Goal: Information Seeking & Learning: Learn about a topic

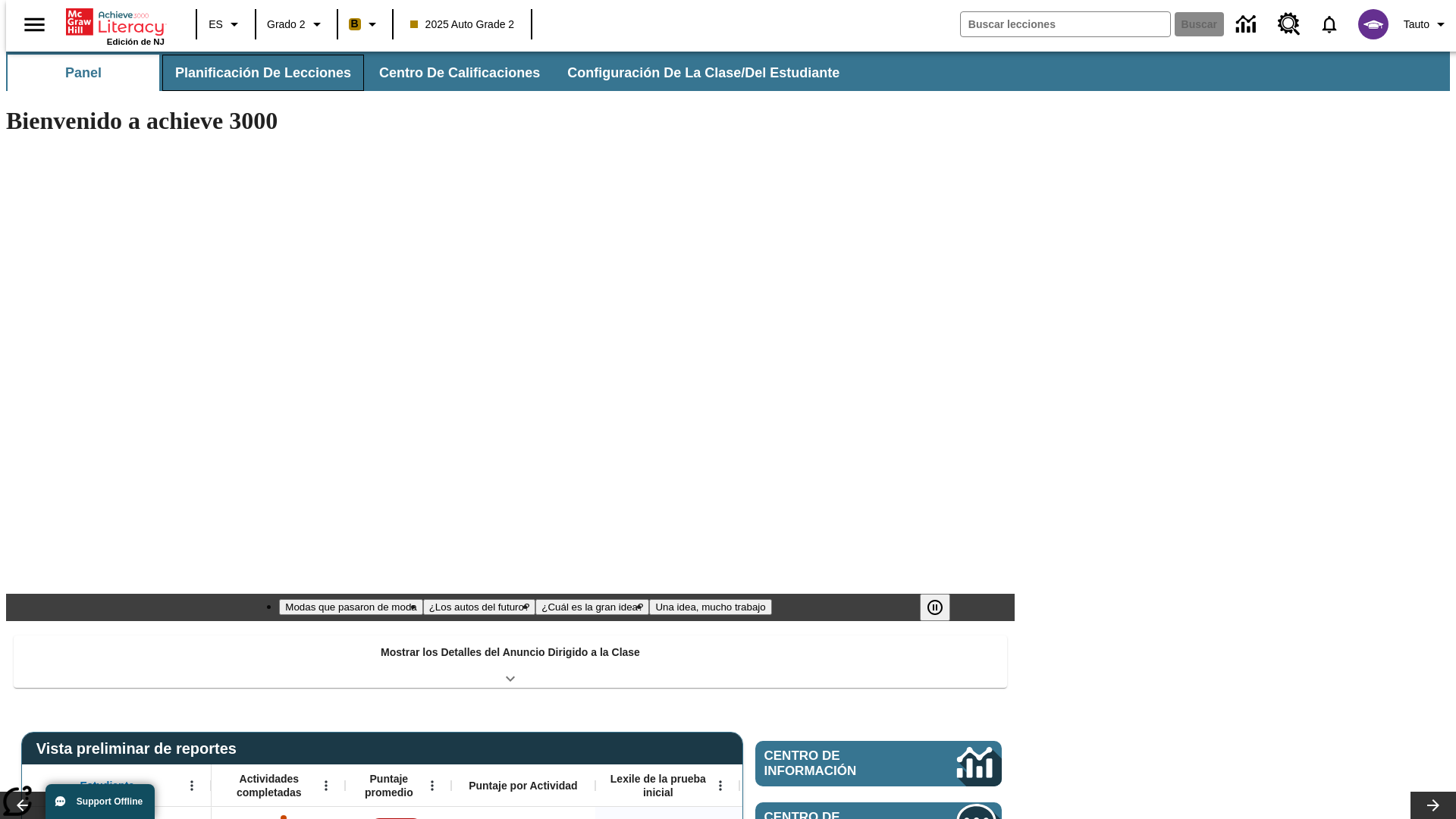
click at [254, 73] on span "Planificación de lecciones" at bounding box center [263, 73] width 176 height 17
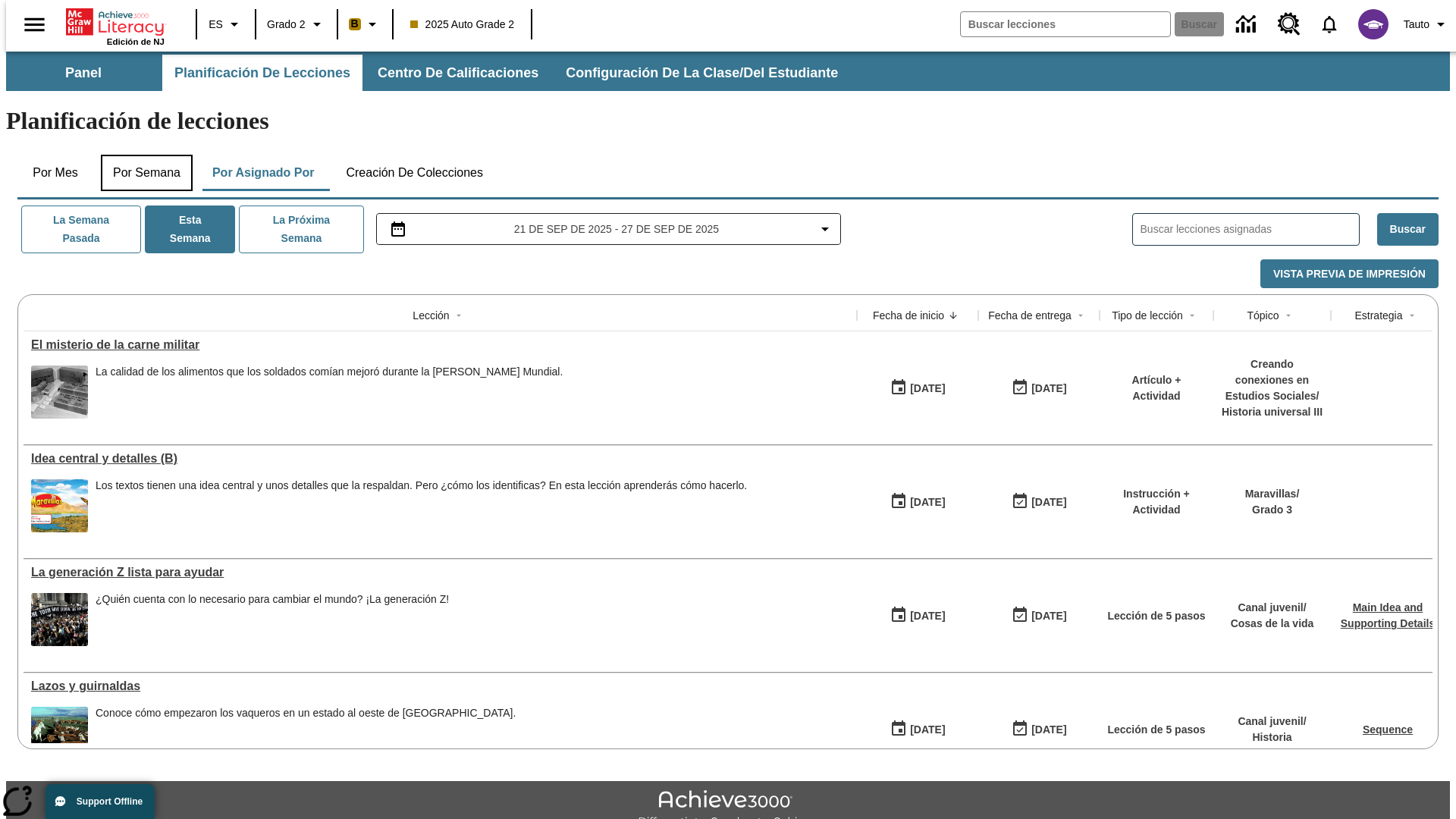
click at [142, 155] on button "Por semana" at bounding box center [147, 173] width 91 height 36
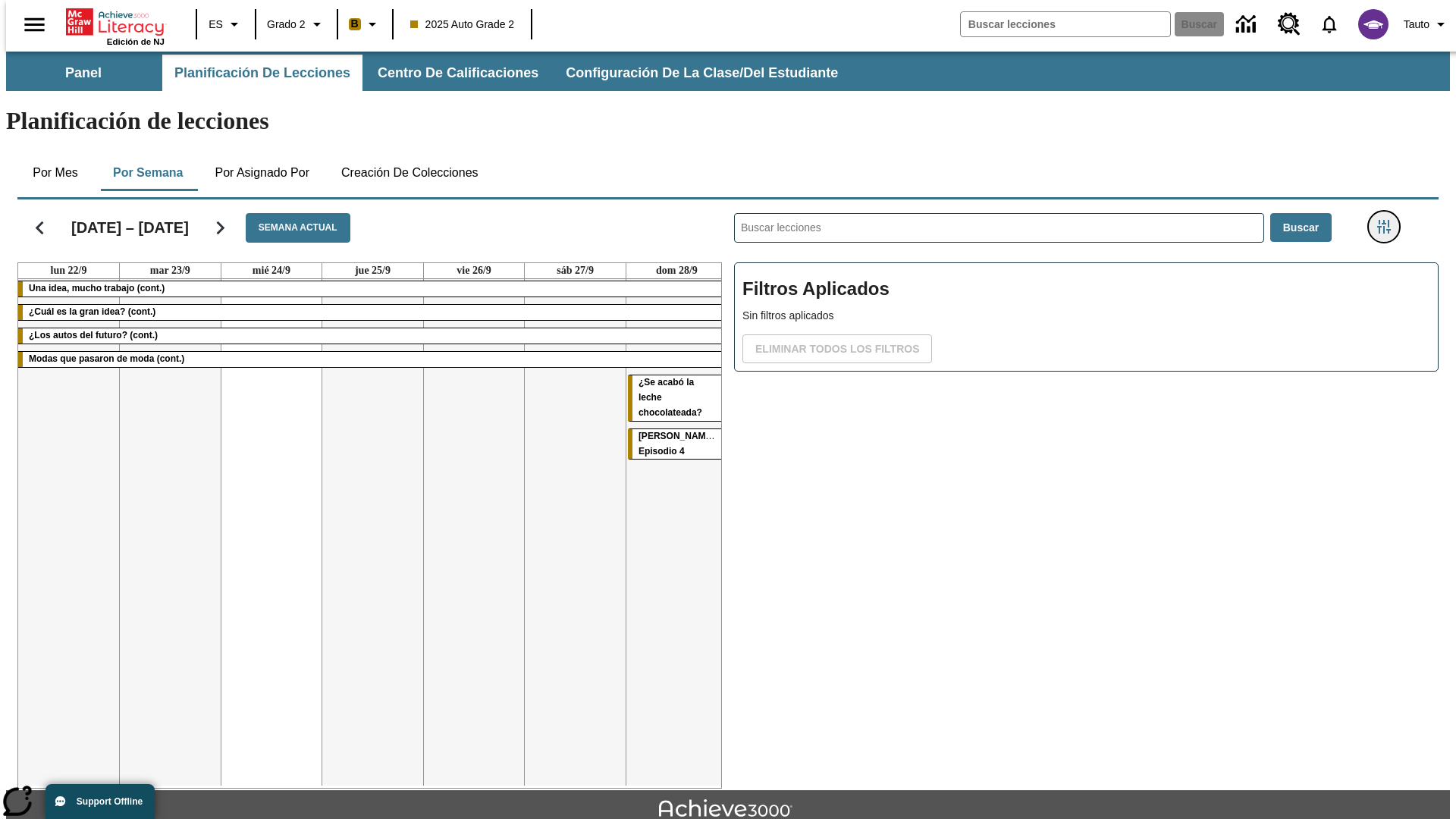
click at [1388, 220] on icon "Menú lateral de filtros" at bounding box center [1383, 226] width 13 height 13
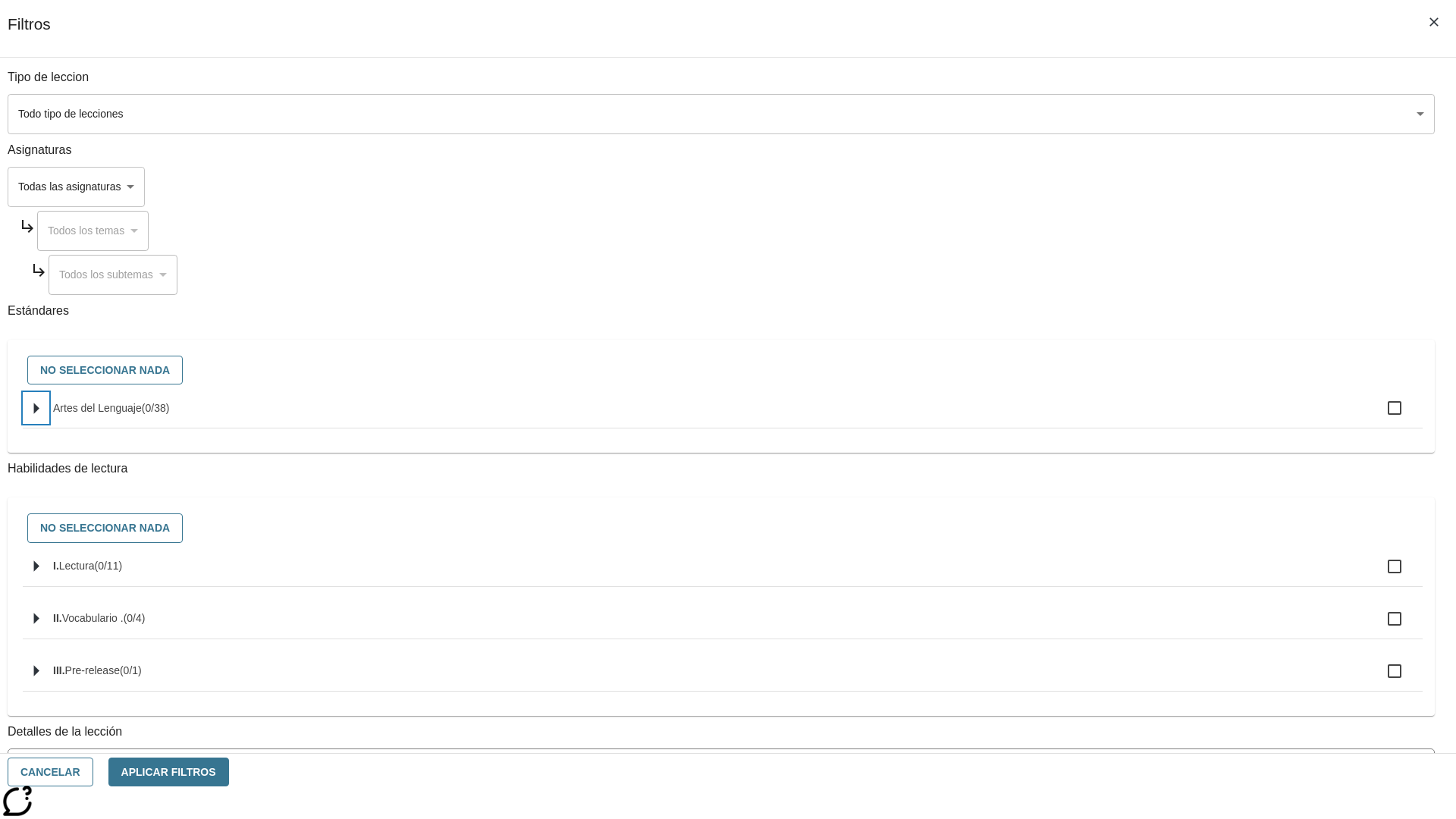
click at [39, 414] on icon "Seleccione estándares" at bounding box center [36, 408] width 6 height 11
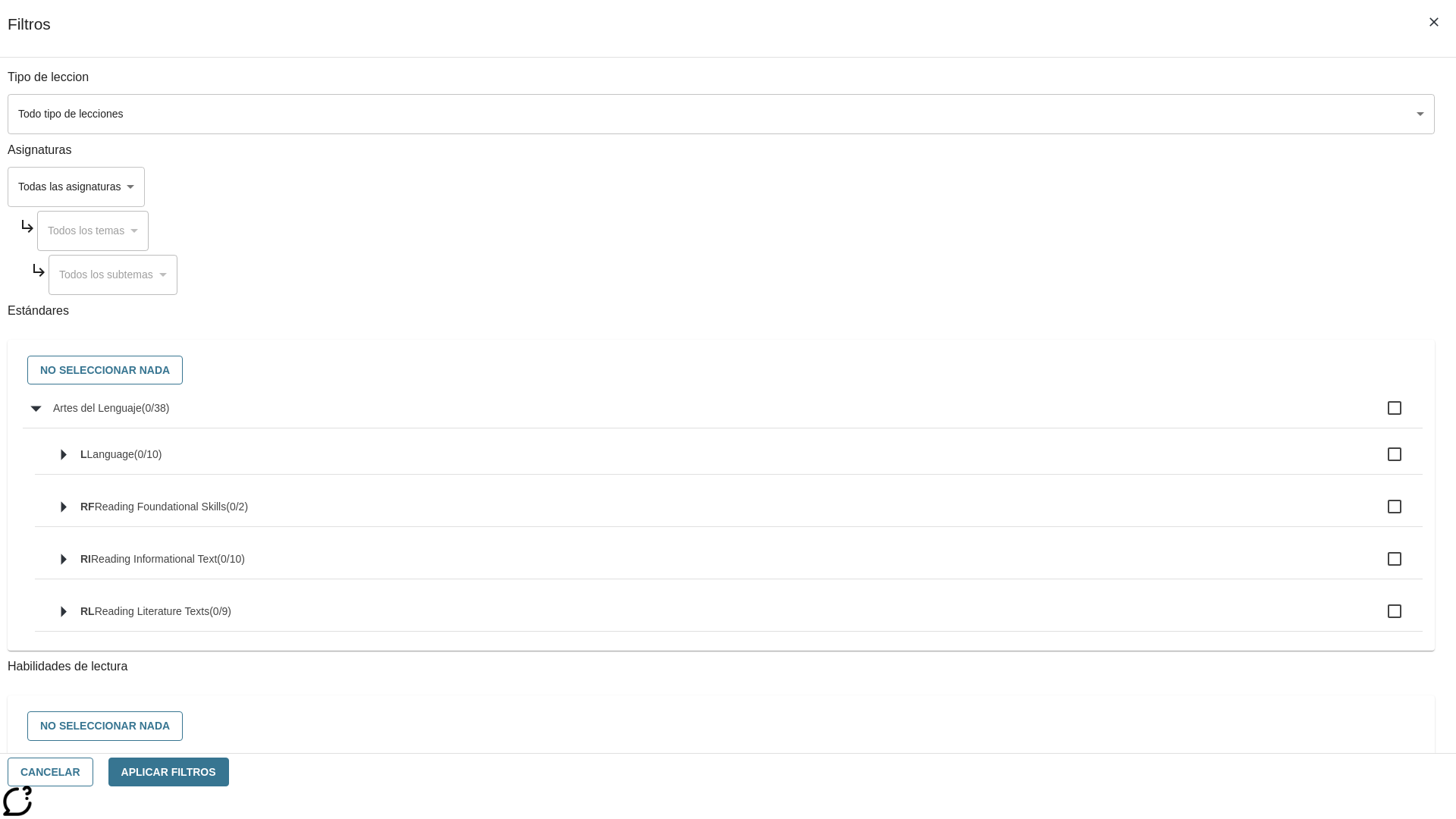
click at [1103, 417] on label "Artes del Lenguaje ( 0 / 38 )" at bounding box center [731, 408] width 1357 height 32
click at [1378, 417] on input "Artes del Lenguaje ( 0 / 38 )" at bounding box center [1394, 408] width 32 height 32
checkbox input "true"
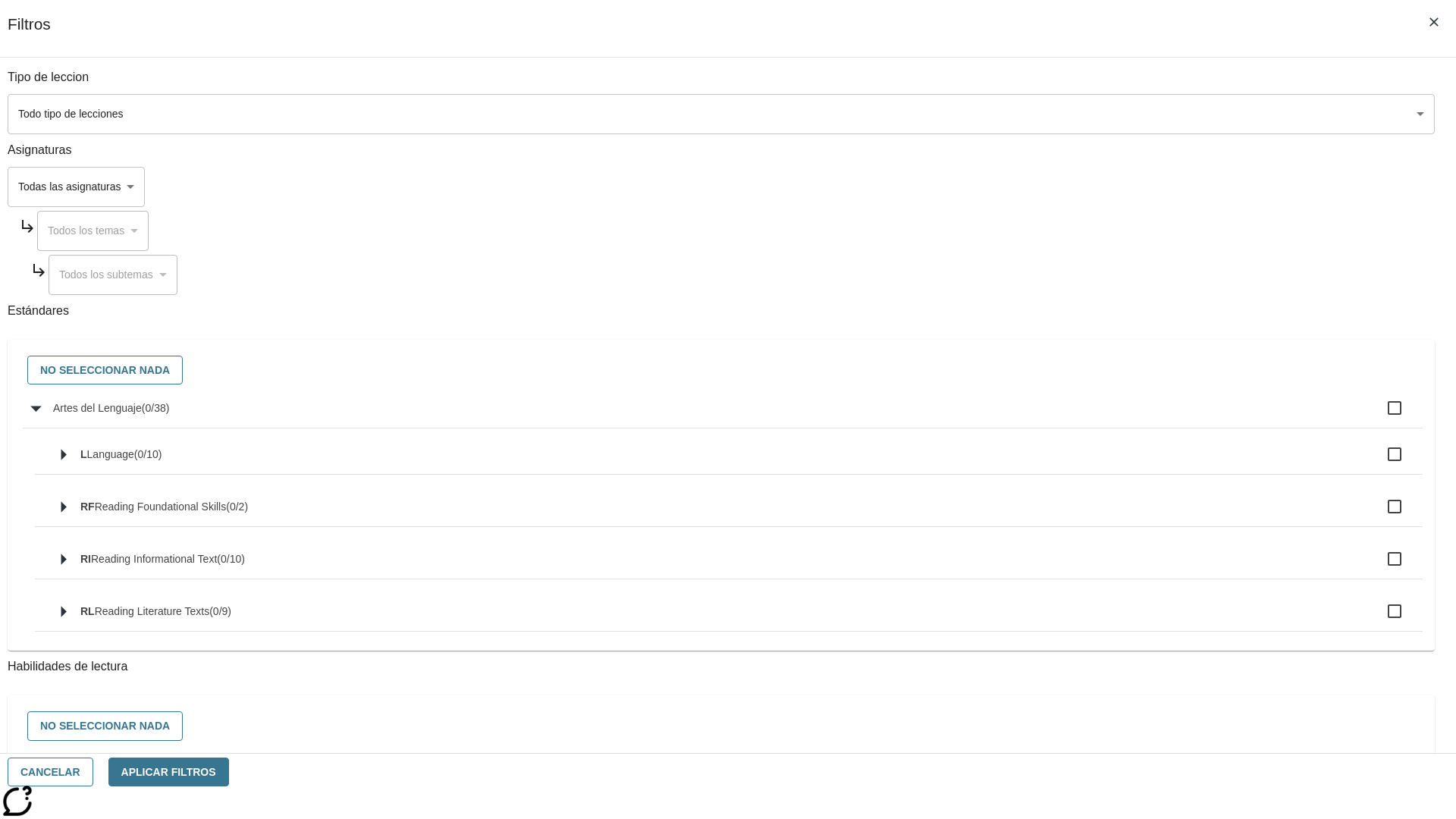
checkbox input "true"
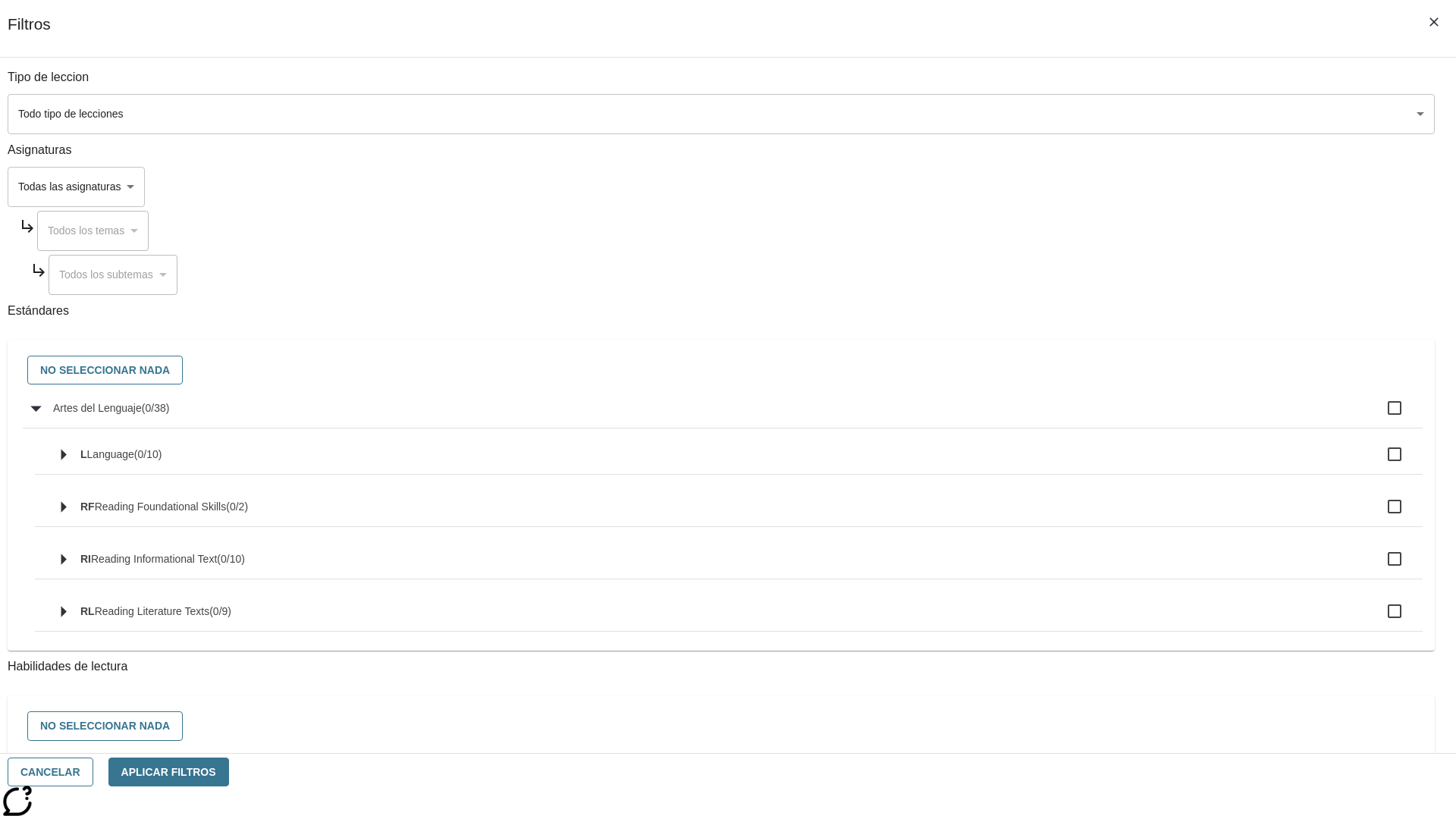
checkbox input "true"
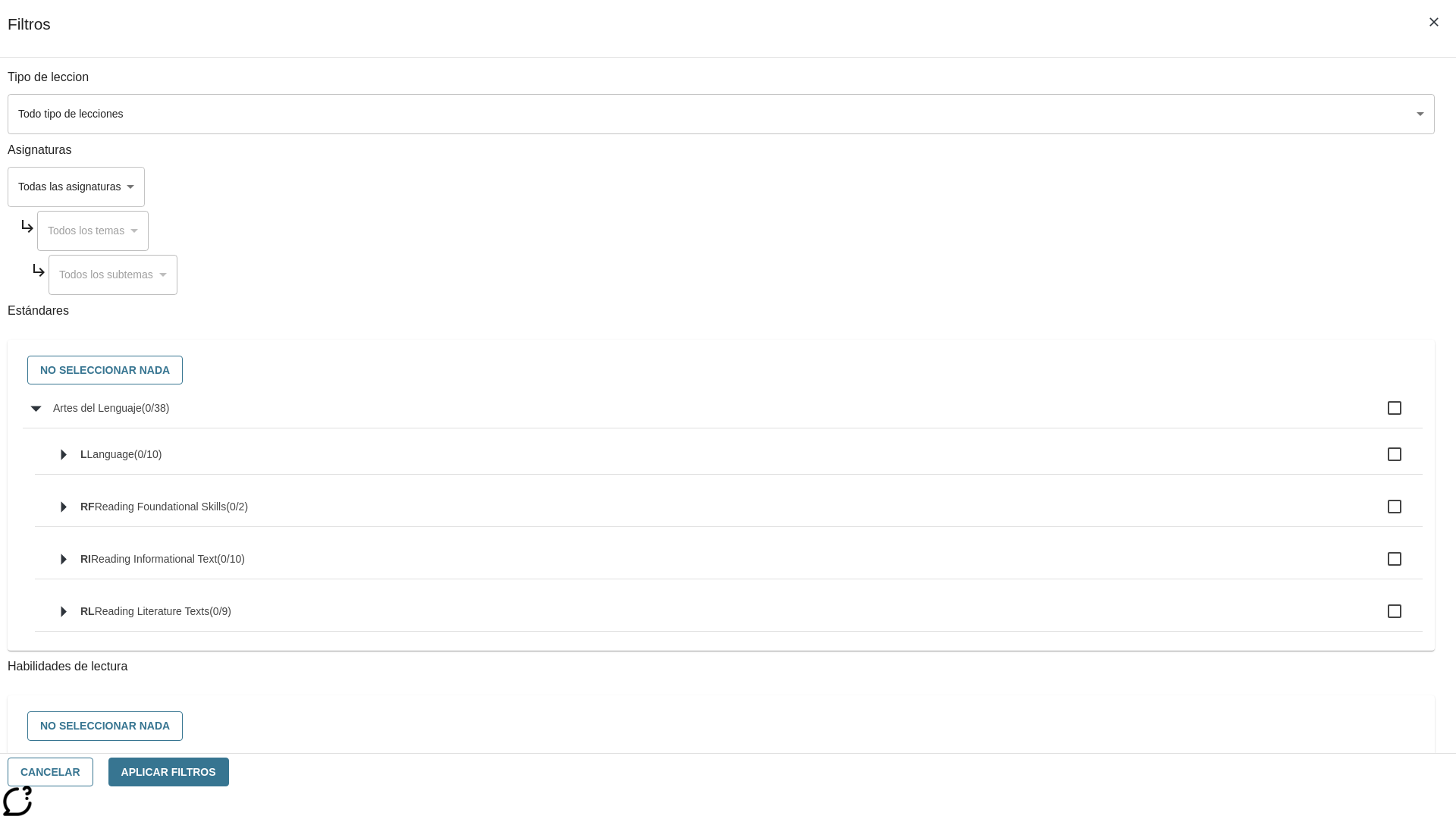
checkbox input "true"
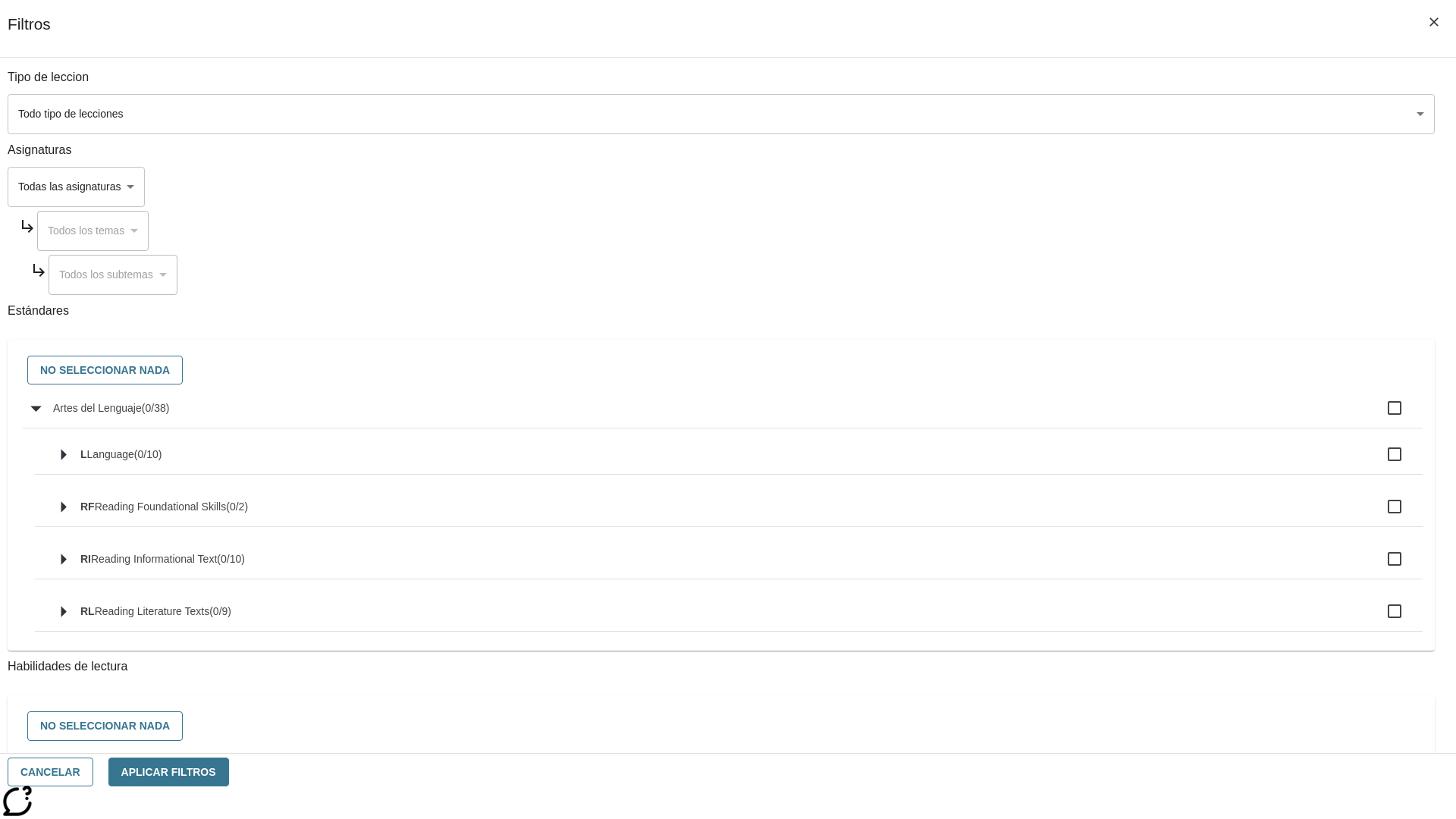
checkbox input "true"
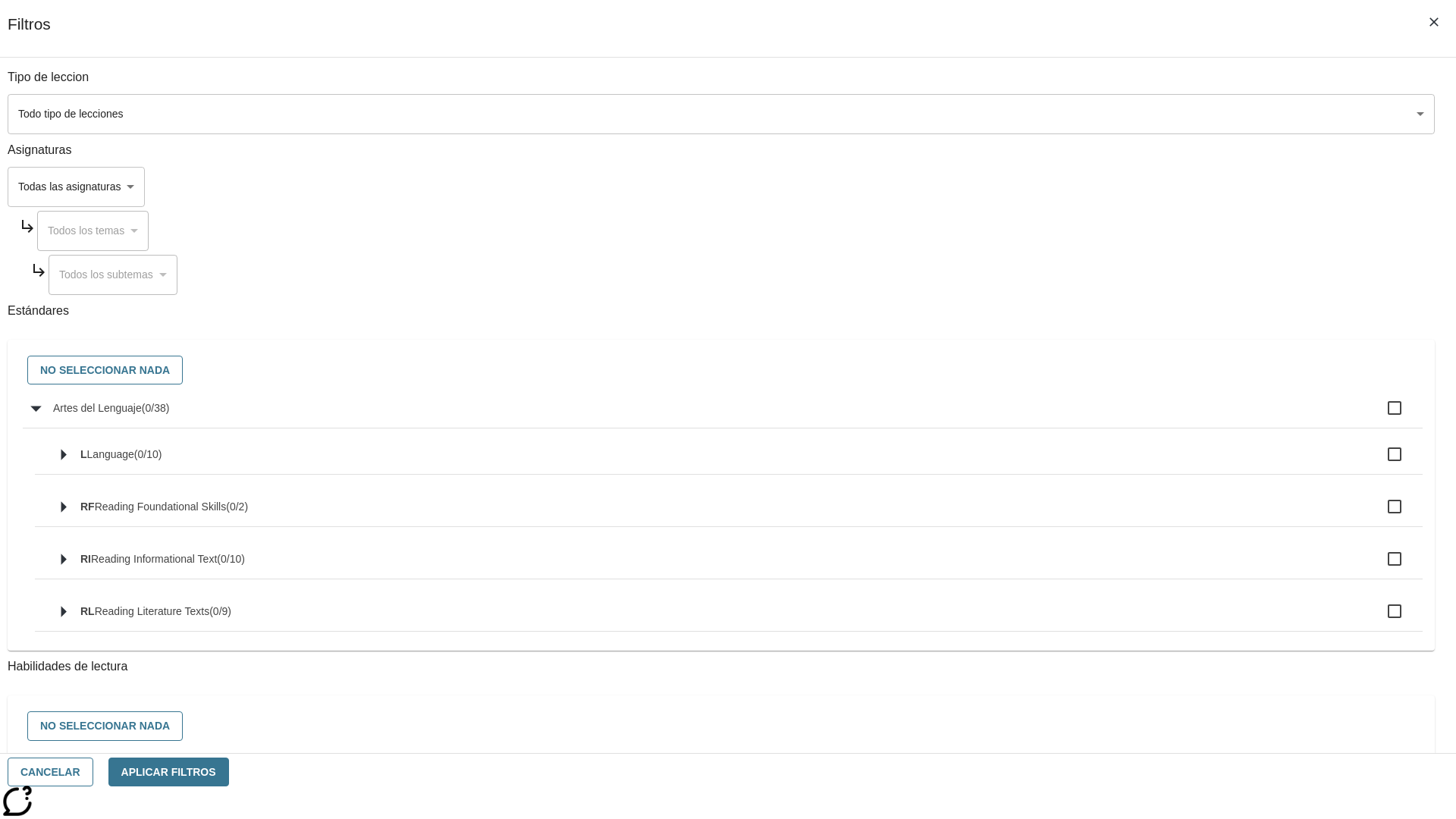
checkbox input "true"
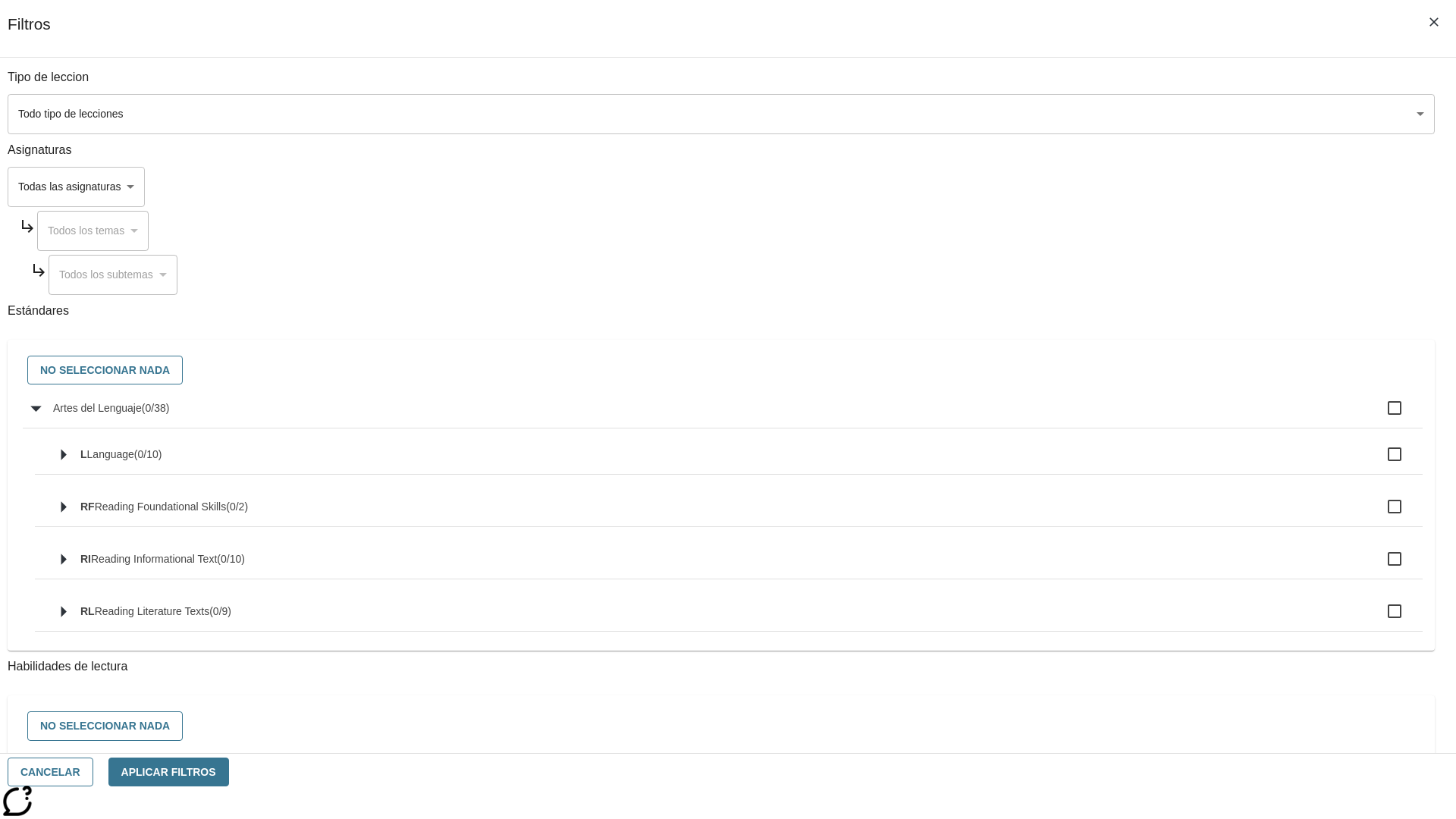
checkbox input "true"
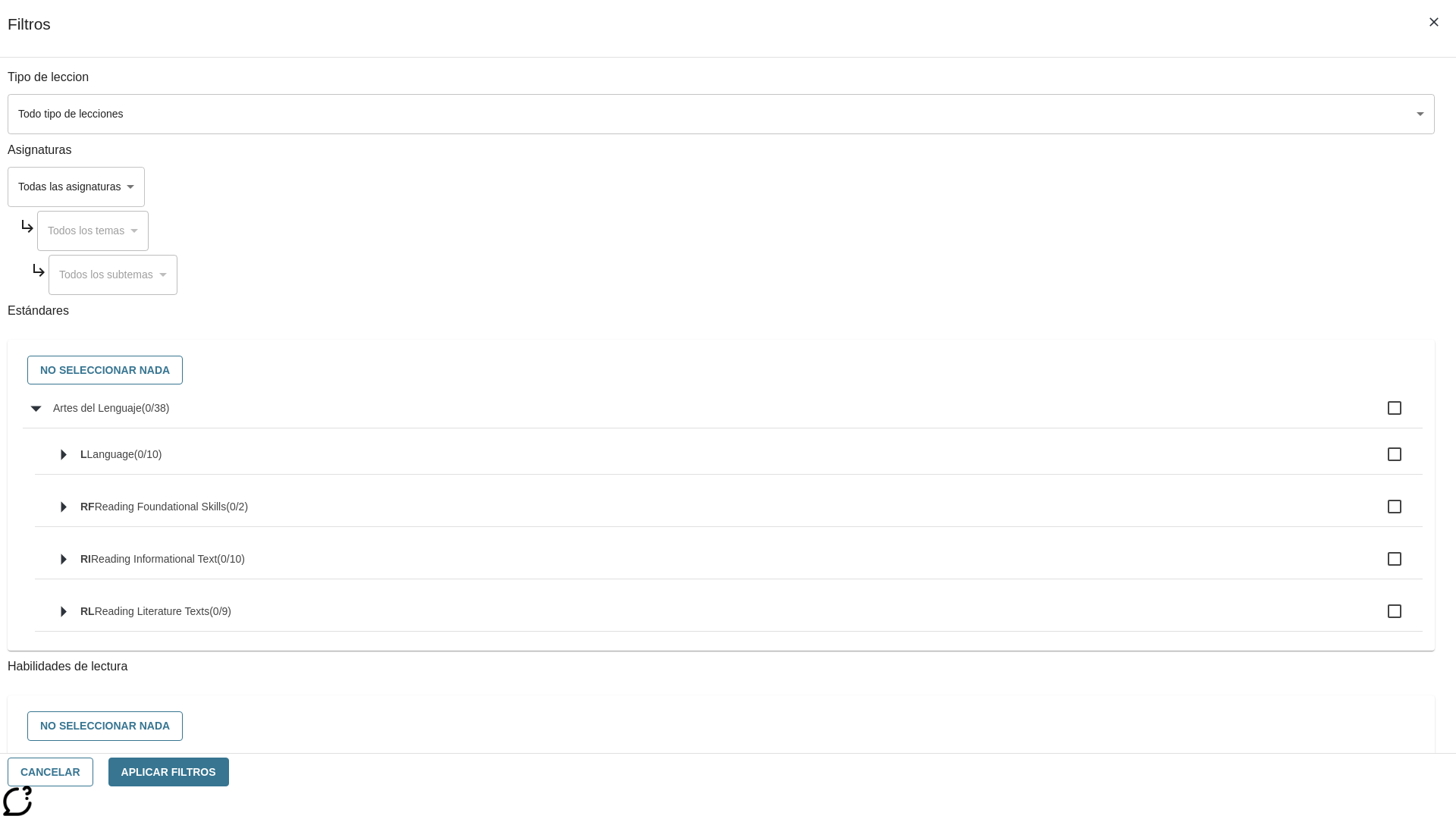
checkbox input "true"
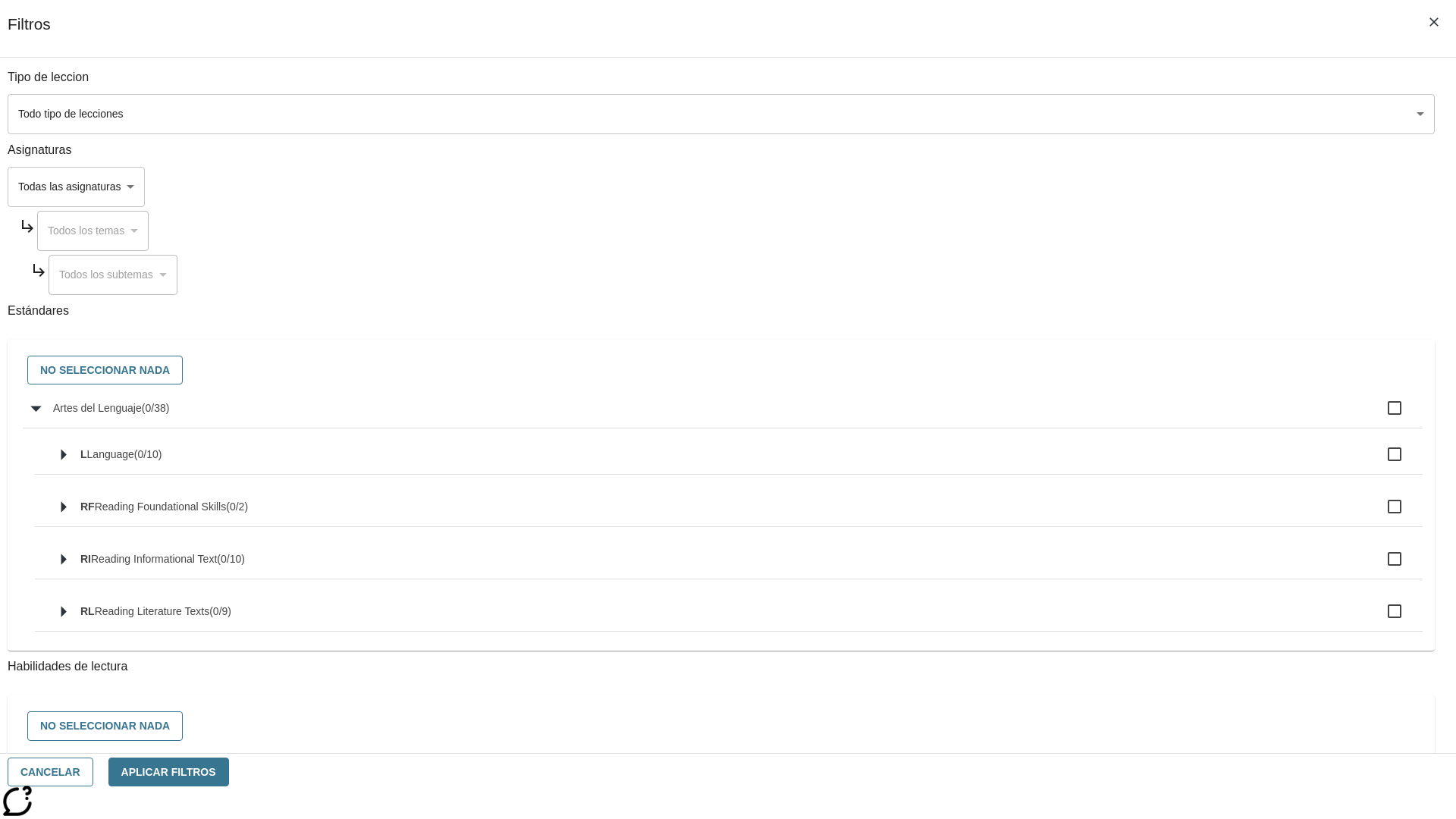
checkbox input "true"
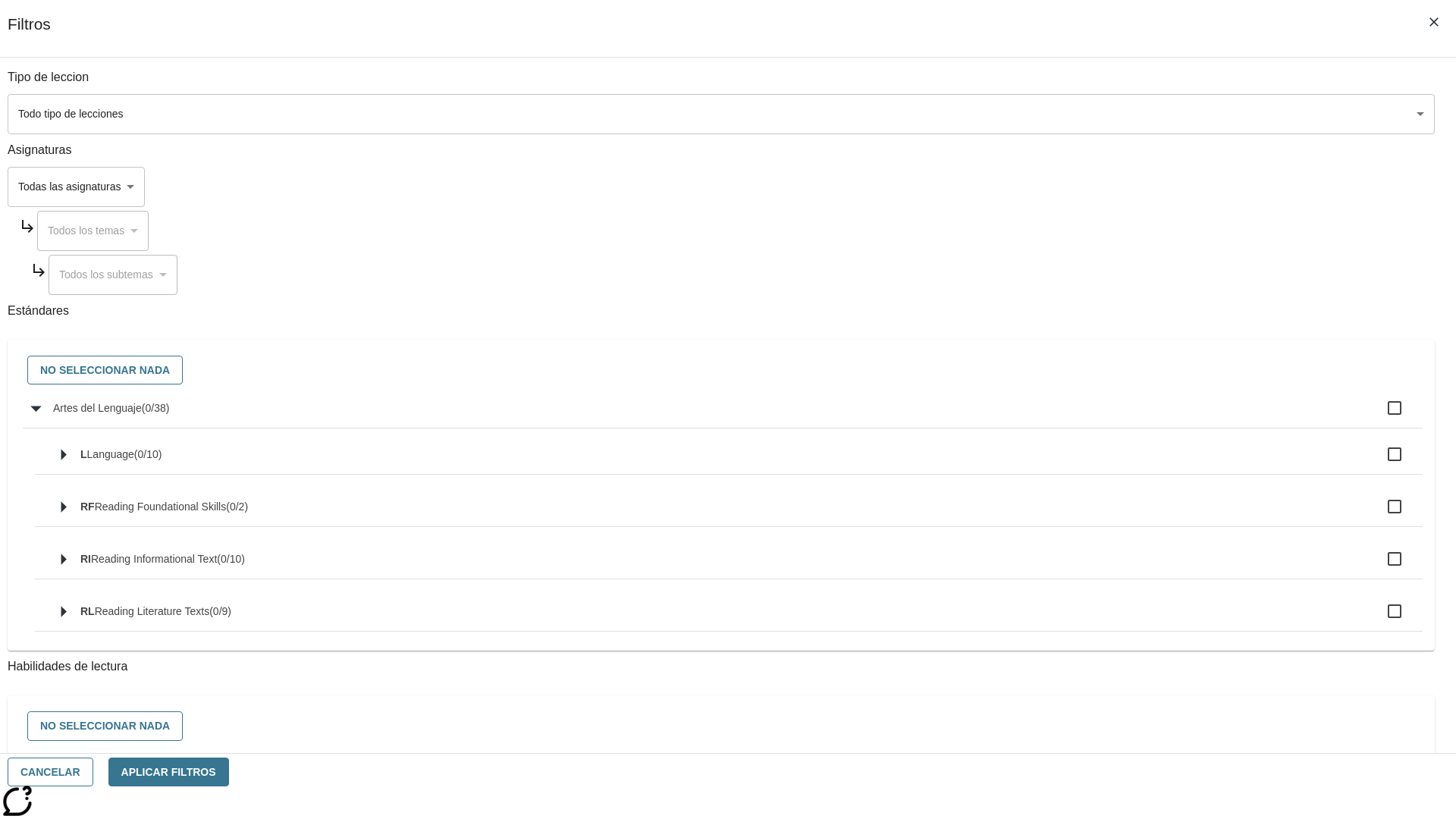
checkbox input "true"
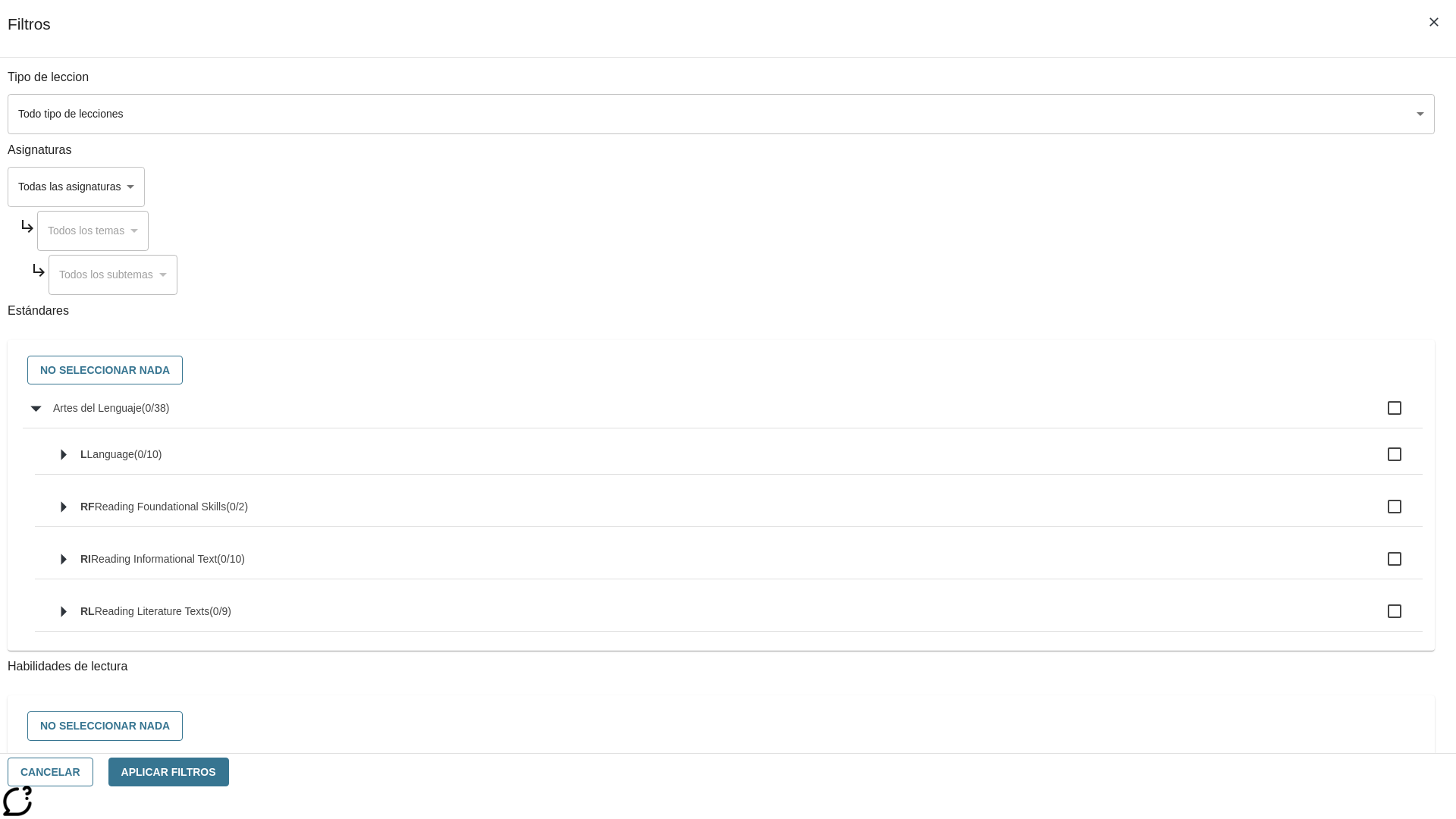
checkbox input "true"
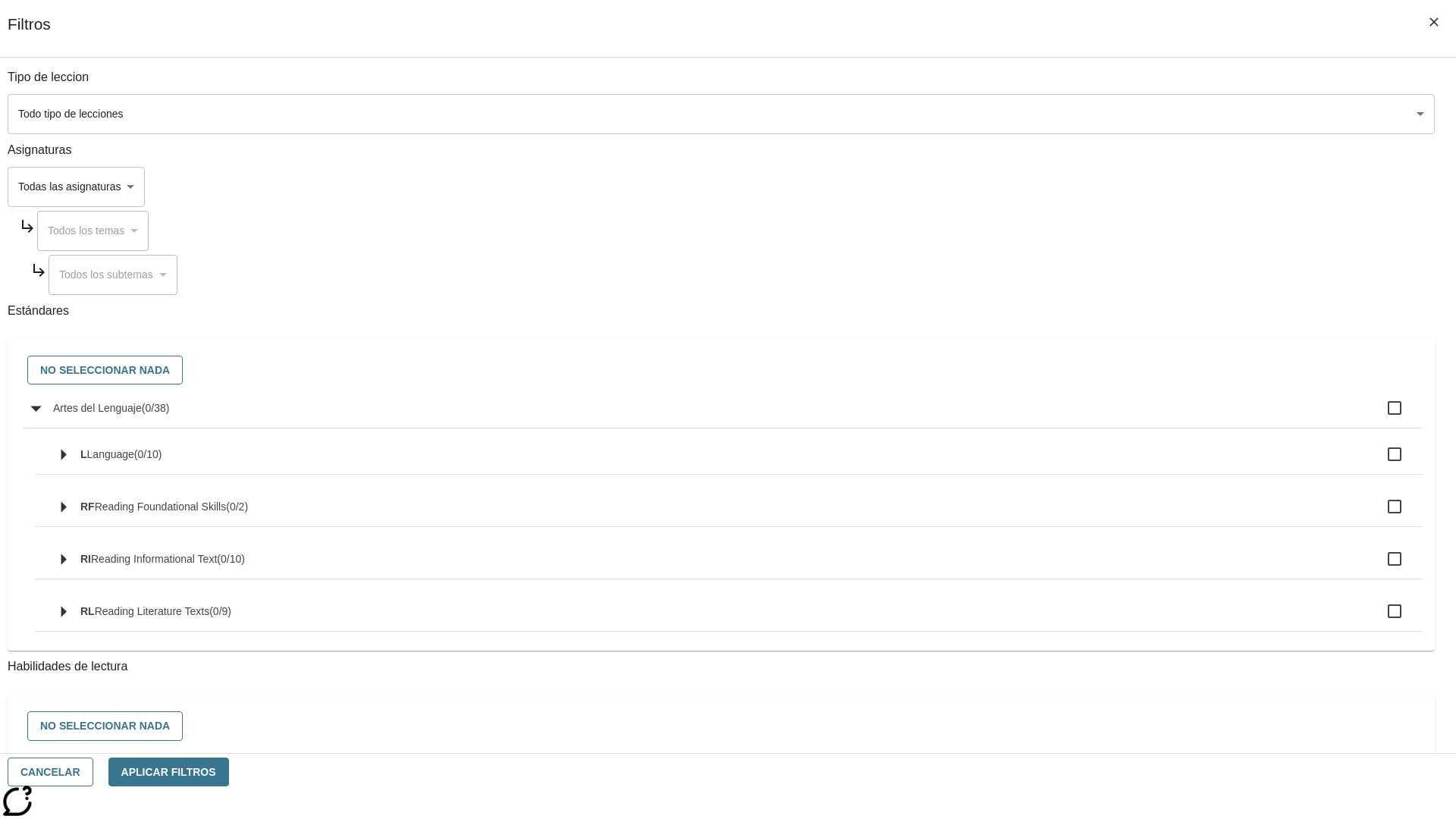
checkbox input "true"
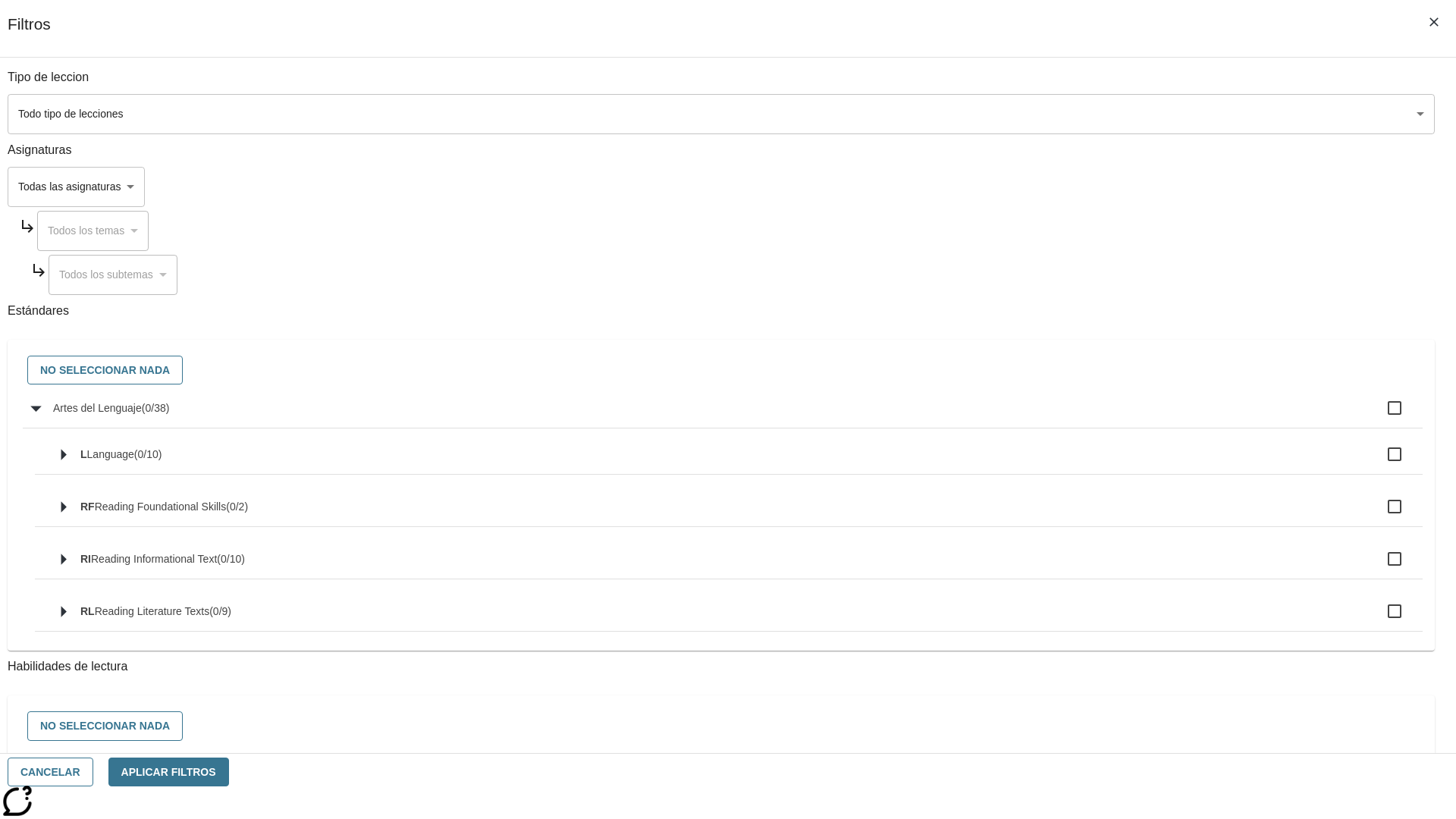
checkbox input "true"
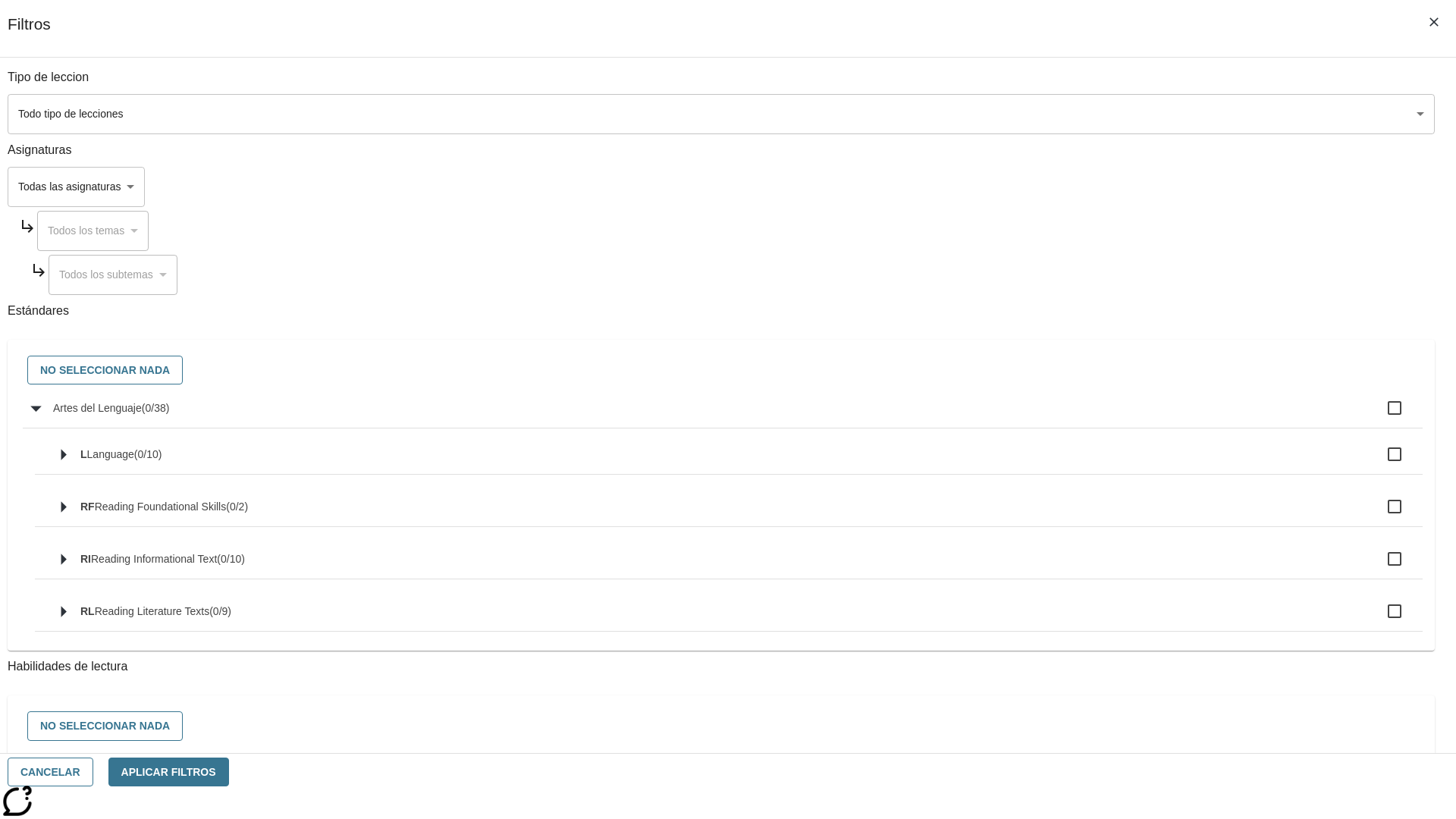
checkbox input "true"
click at [183, 371] on button "No seleccionar nada" at bounding box center [105, 370] width 155 height 29
checkbox input "false"
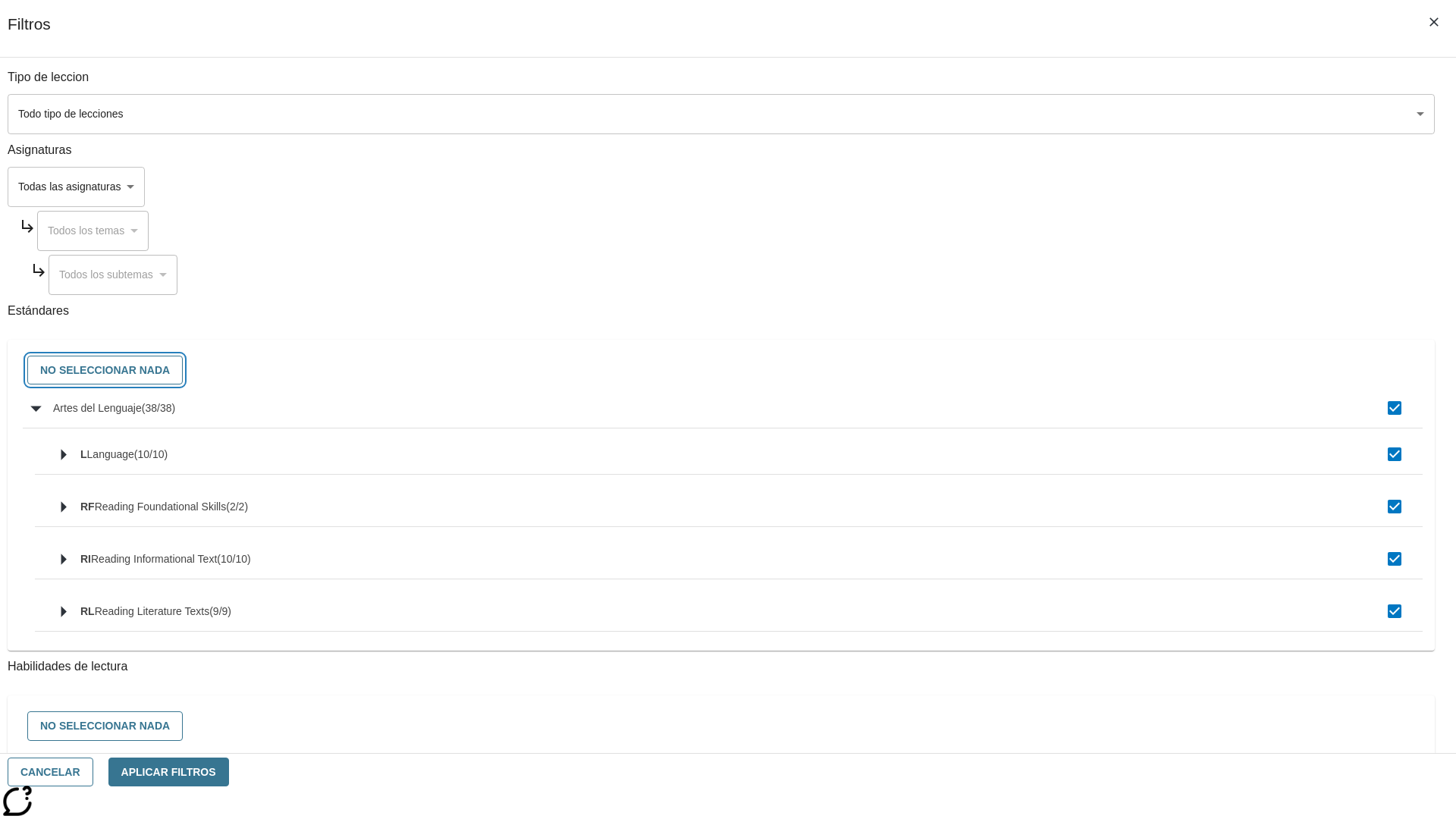
checkbox input "false"
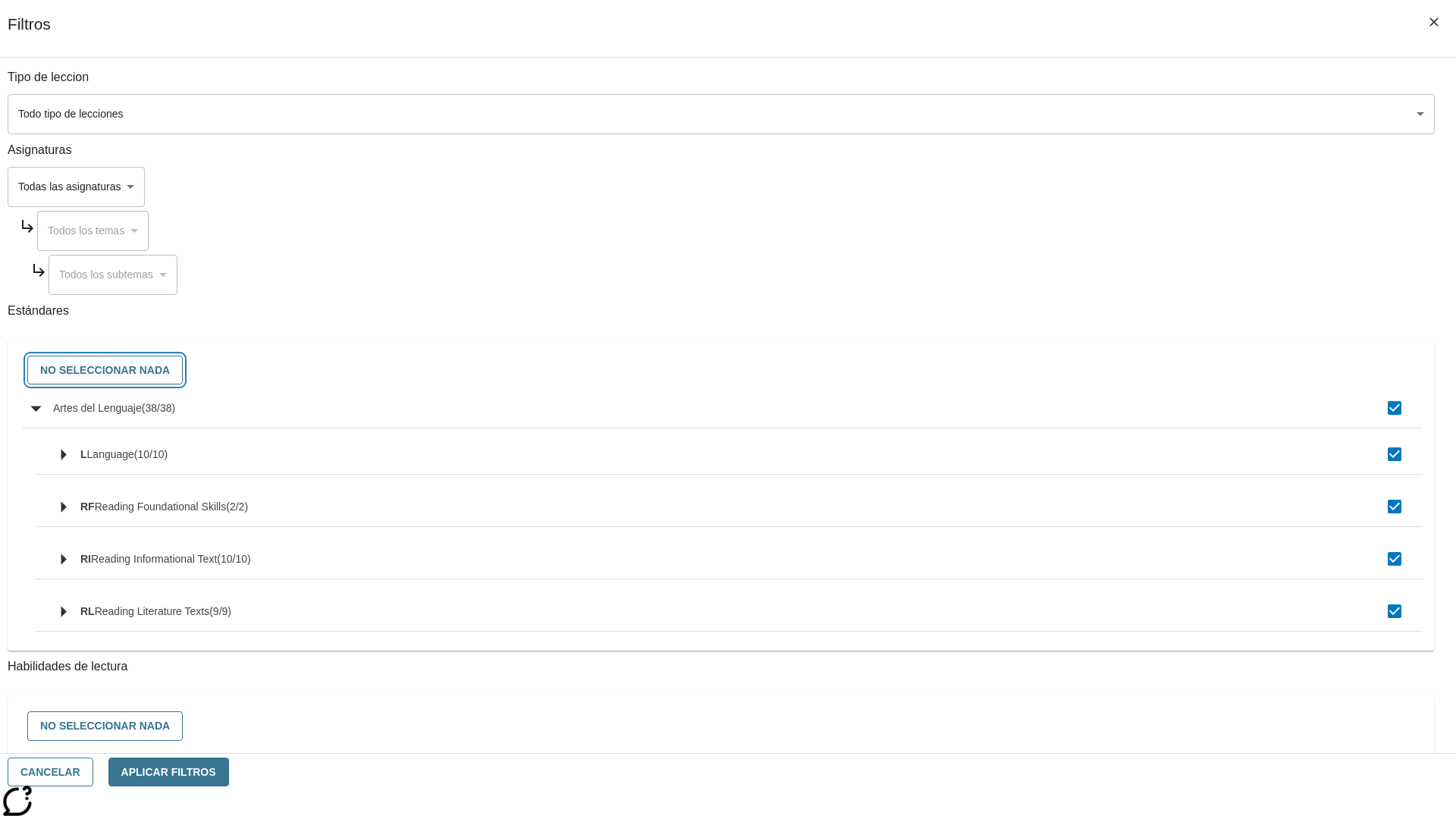
checkbox input "false"
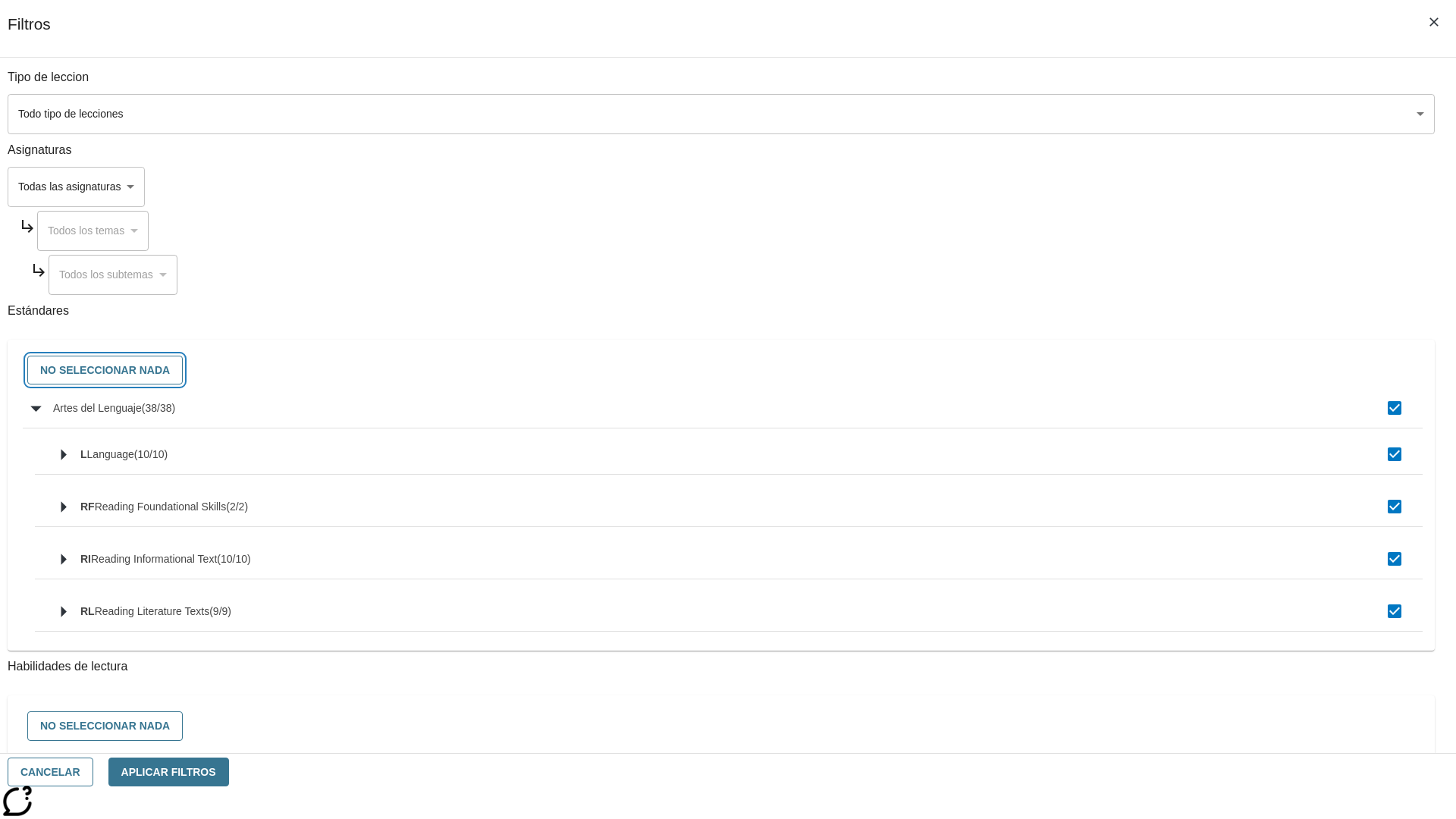
checkbox input "false"
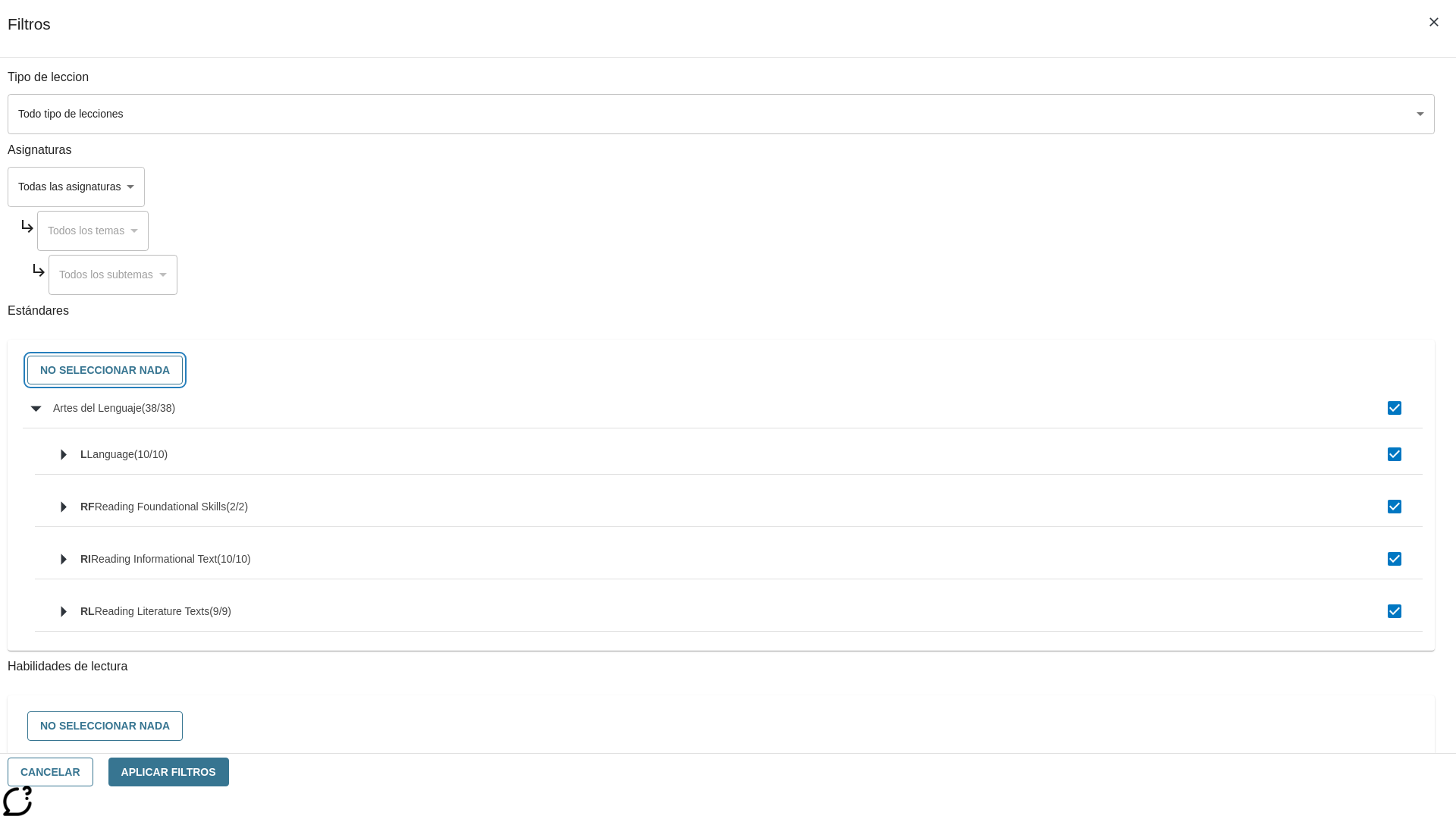
checkbox input "false"
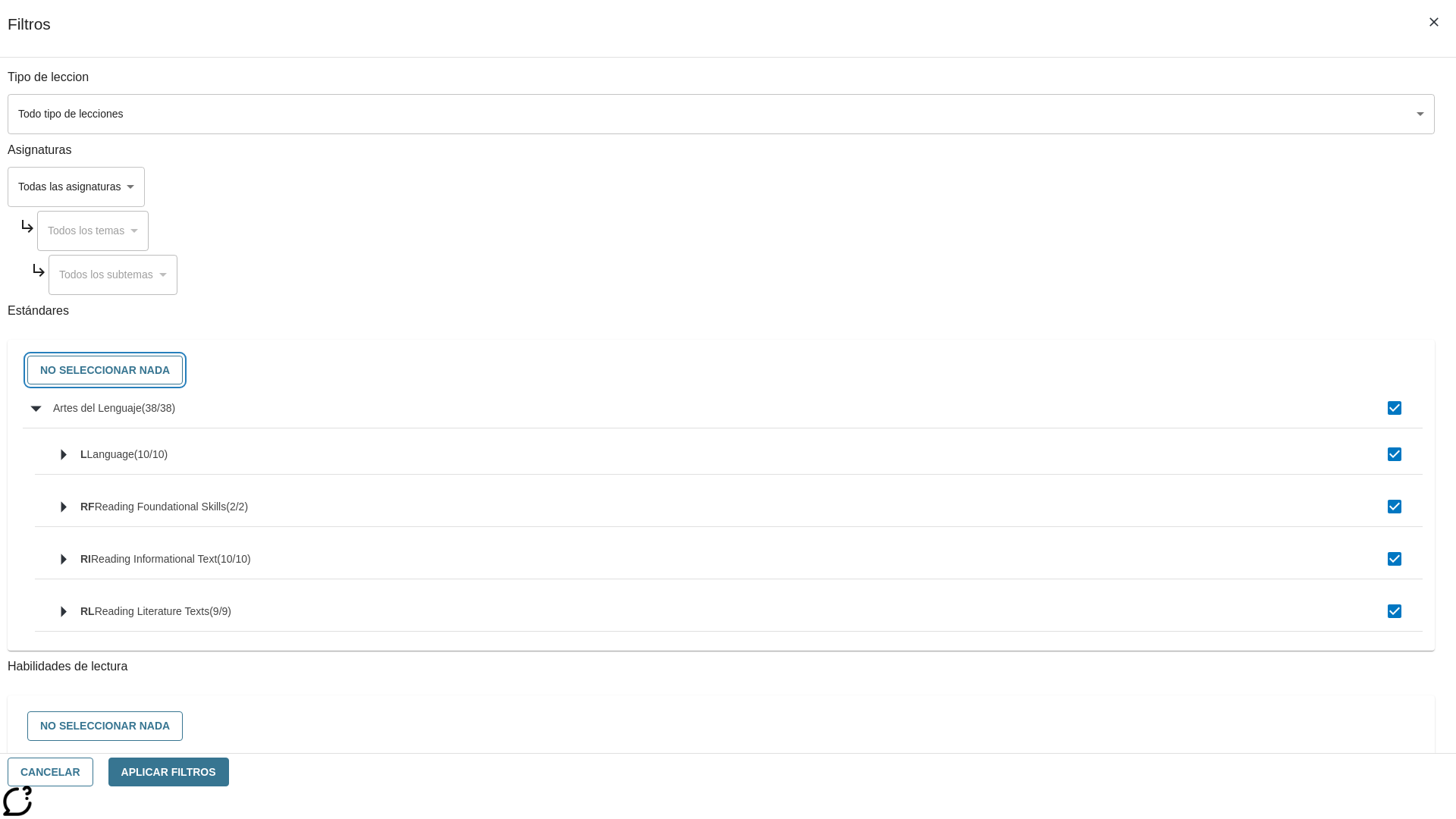
checkbox input "false"
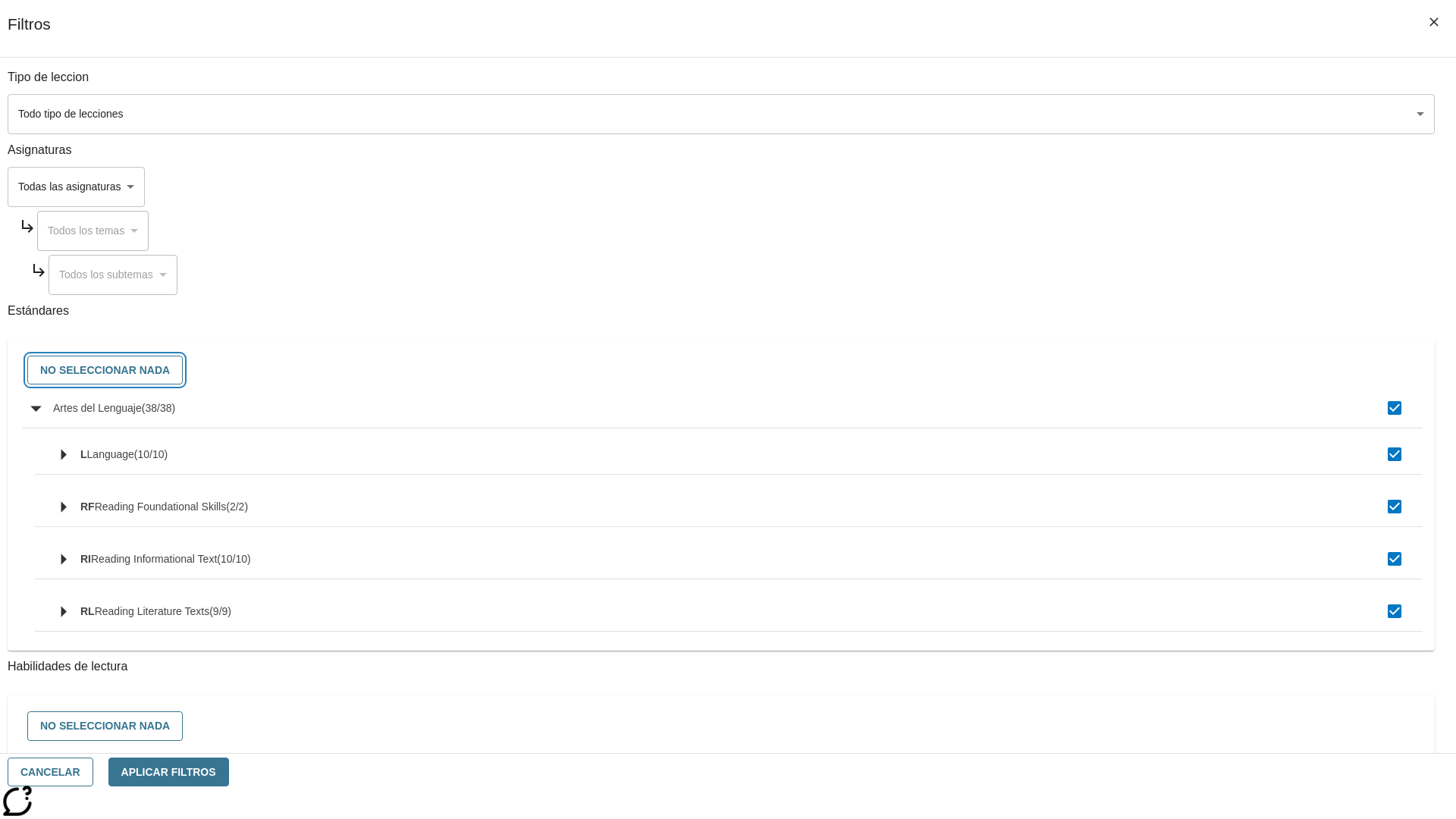
checkbox input "false"
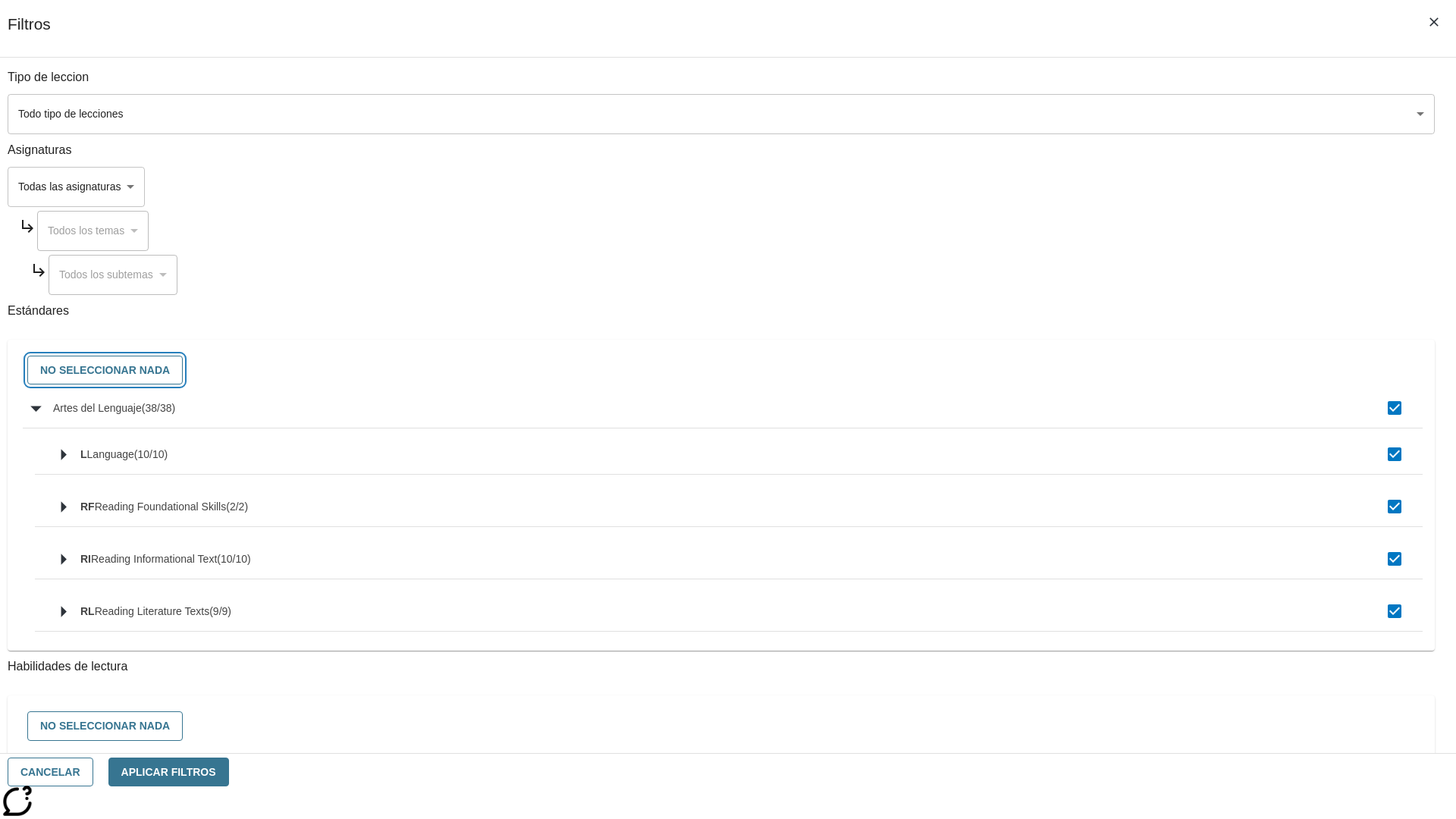
checkbox input "false"
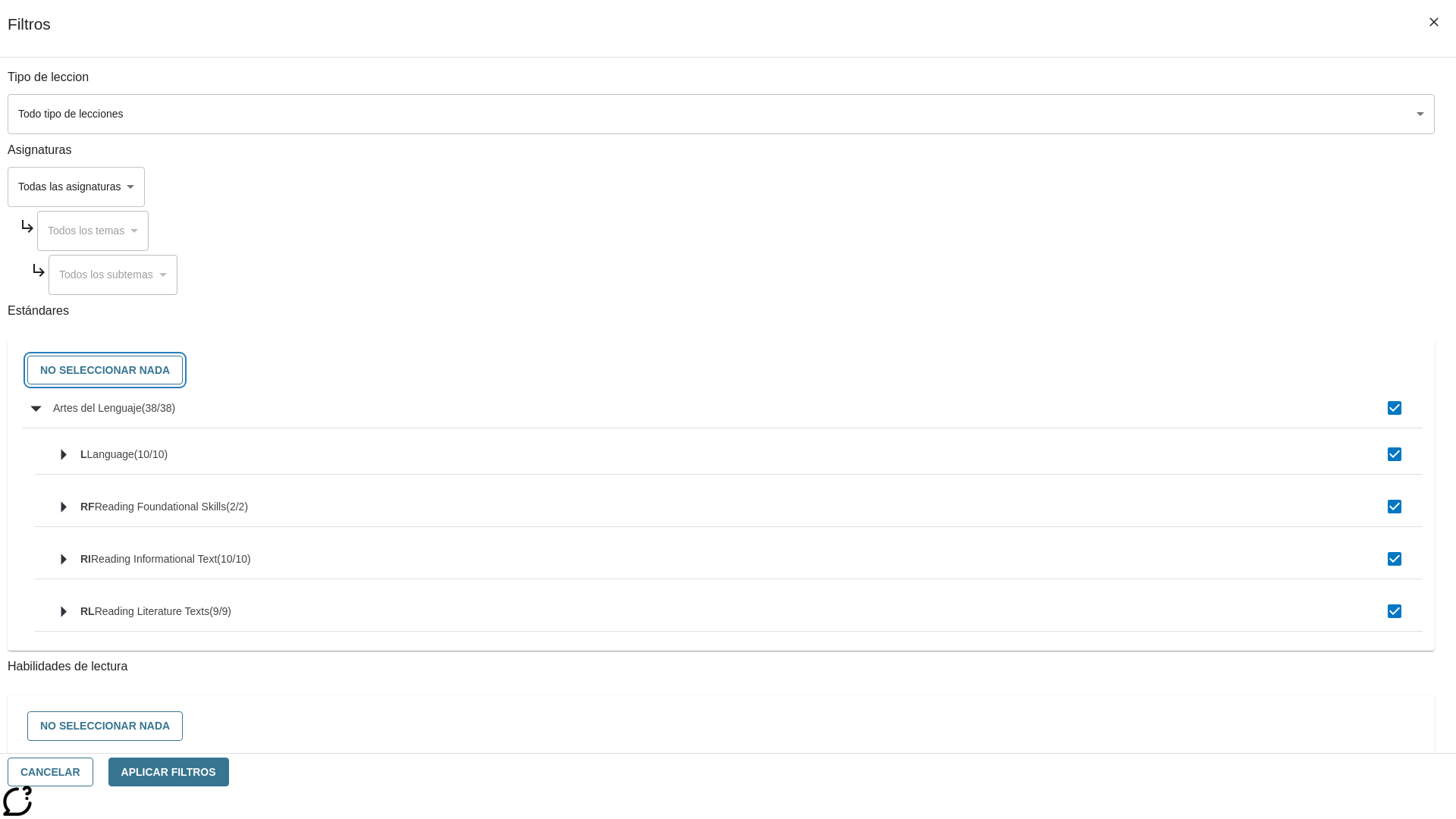
checkbox input "false"
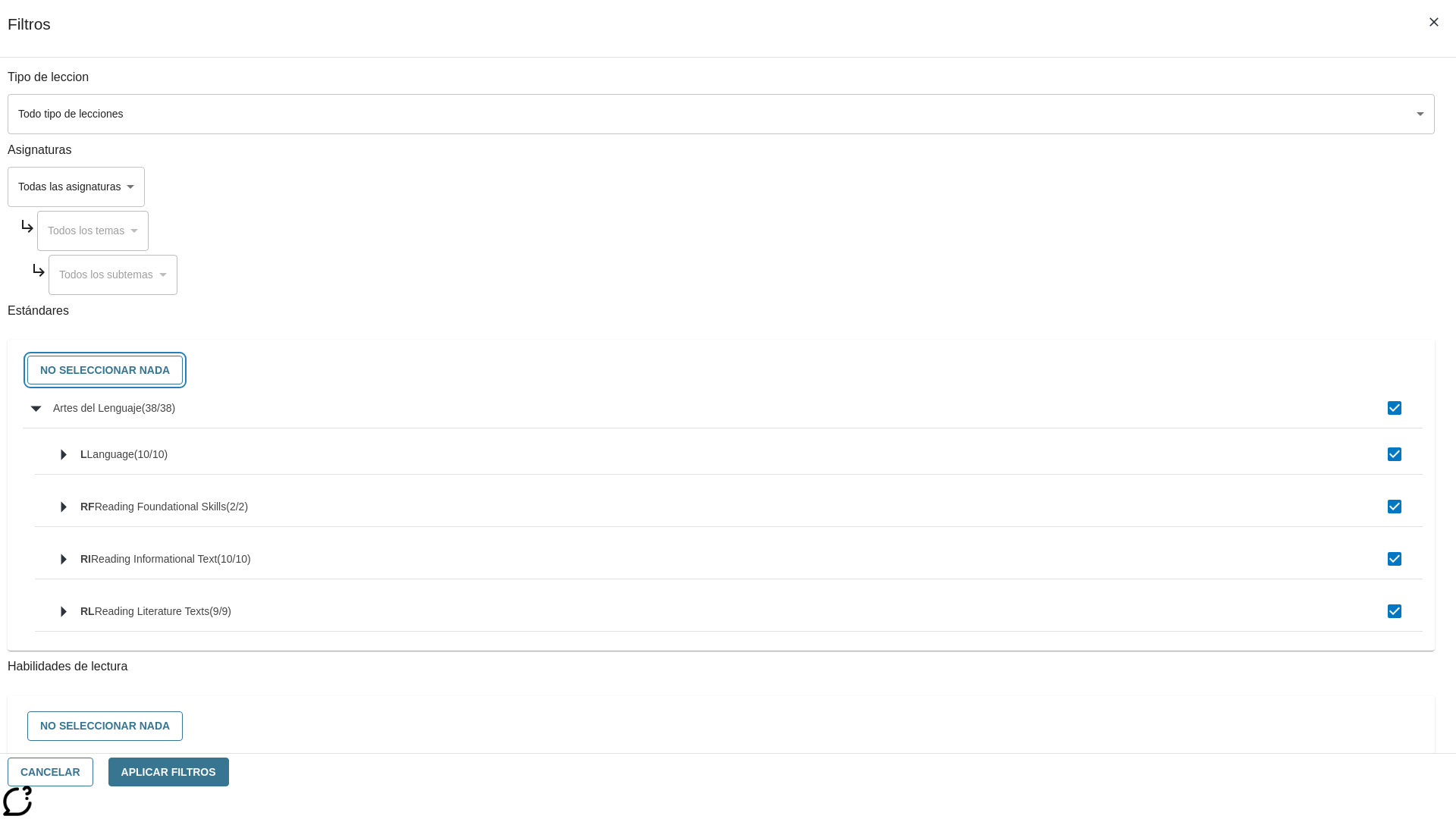
checkbox input "false"
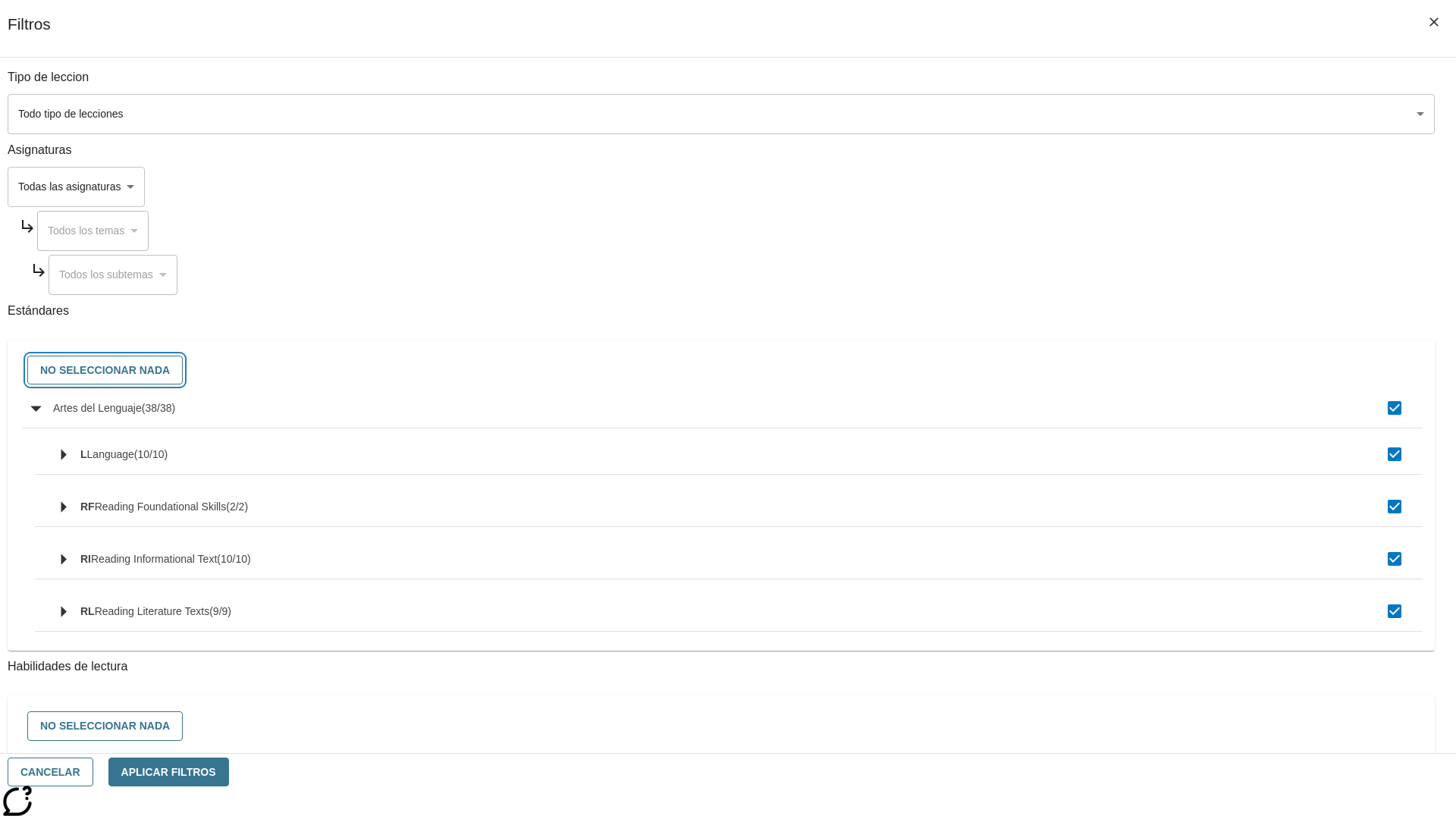
checkbox input "false"
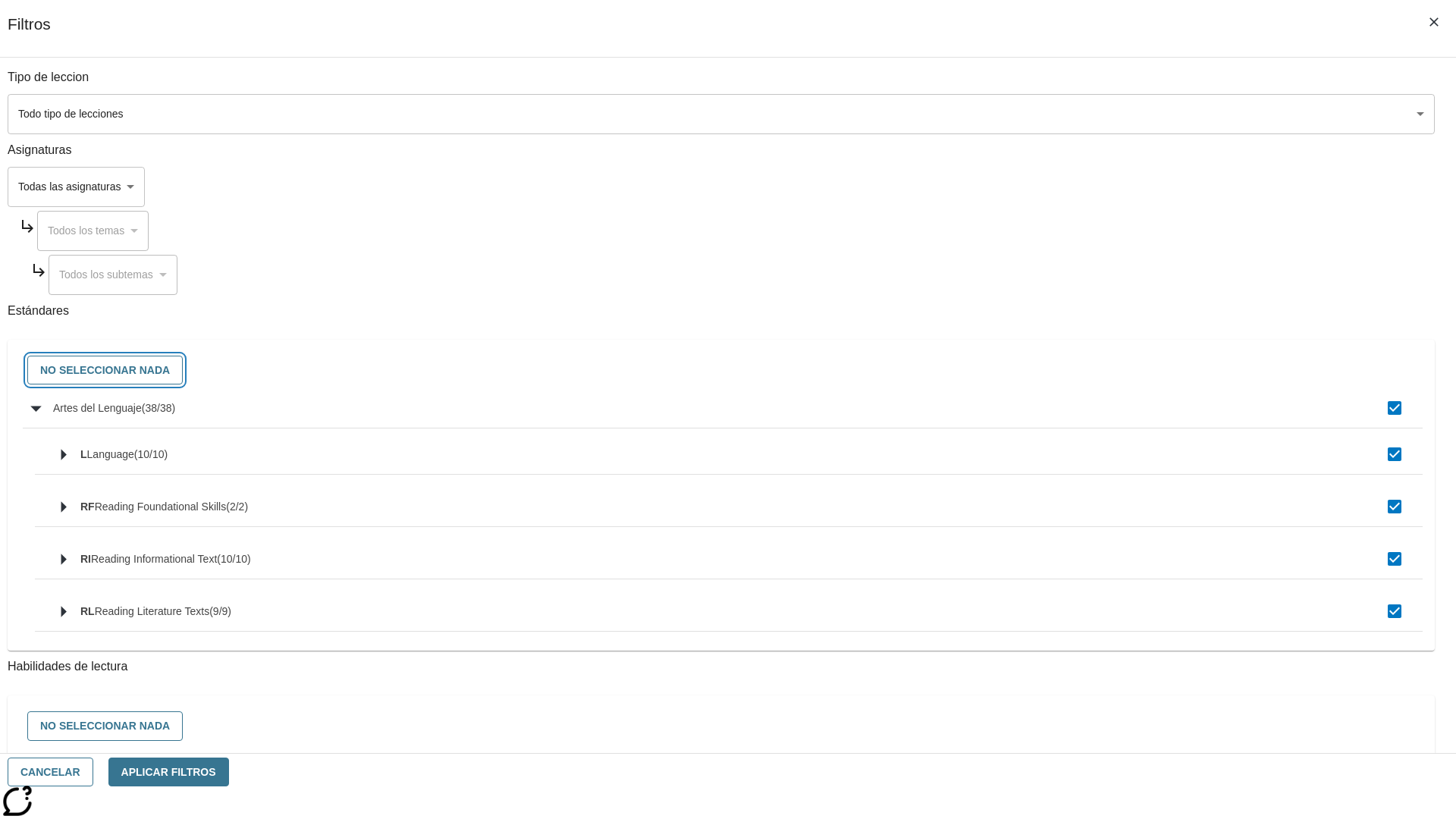
checkbox input "false"
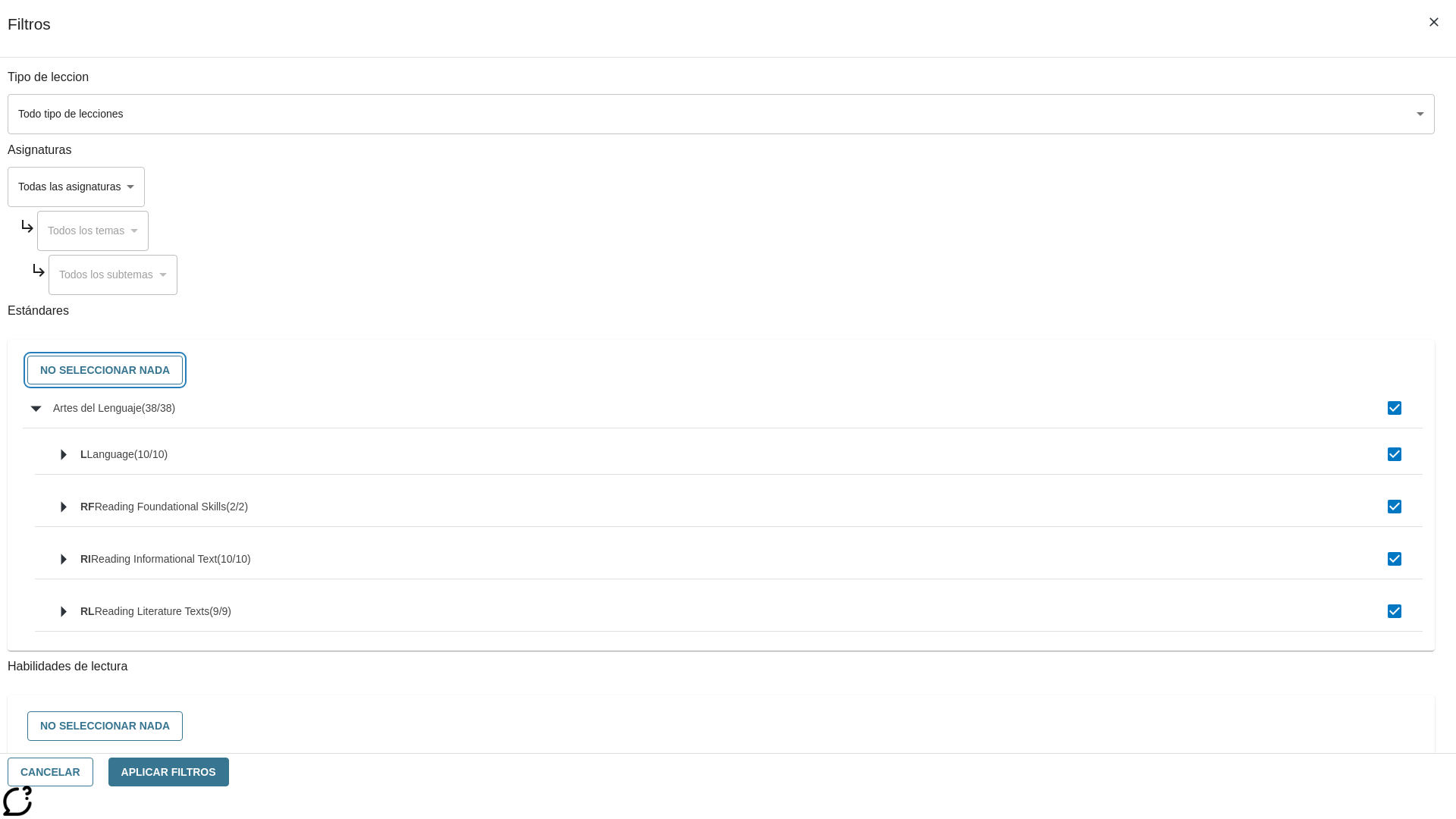
checkbox input "false"
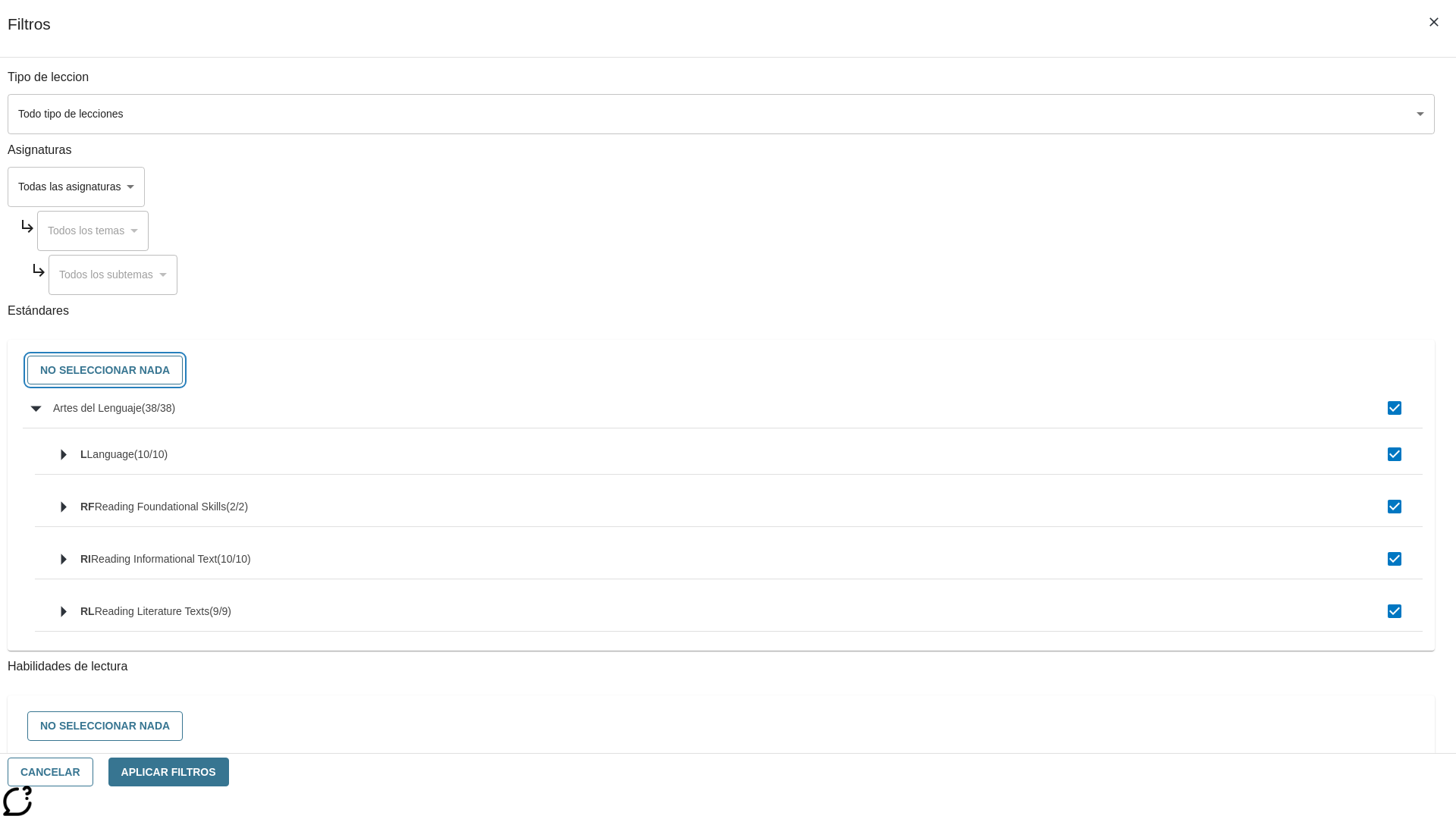
checkbox input "false"
click at [93, 772] on button "Cancelar" at bounding box center [50, 772] width 86 height 29
click at [109, 21] on icon "Portada" at bounding box center [117, 22] width 101 height 30
